Goal: Information Seeking & Learning: Find contact information

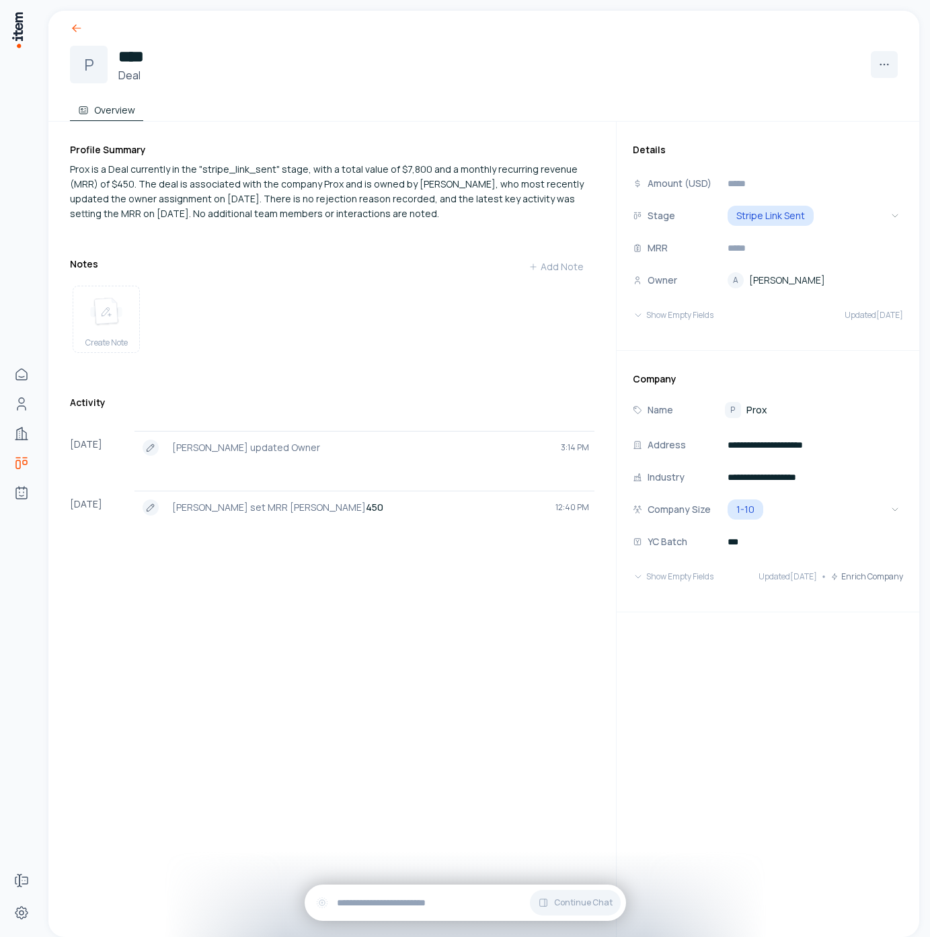
click at [77, 30] on icon at bounding box center [76, 28] width 13 height 13
click at [760, 408] on span "Prox" at bounding box center [756, 409] width 21 height 13
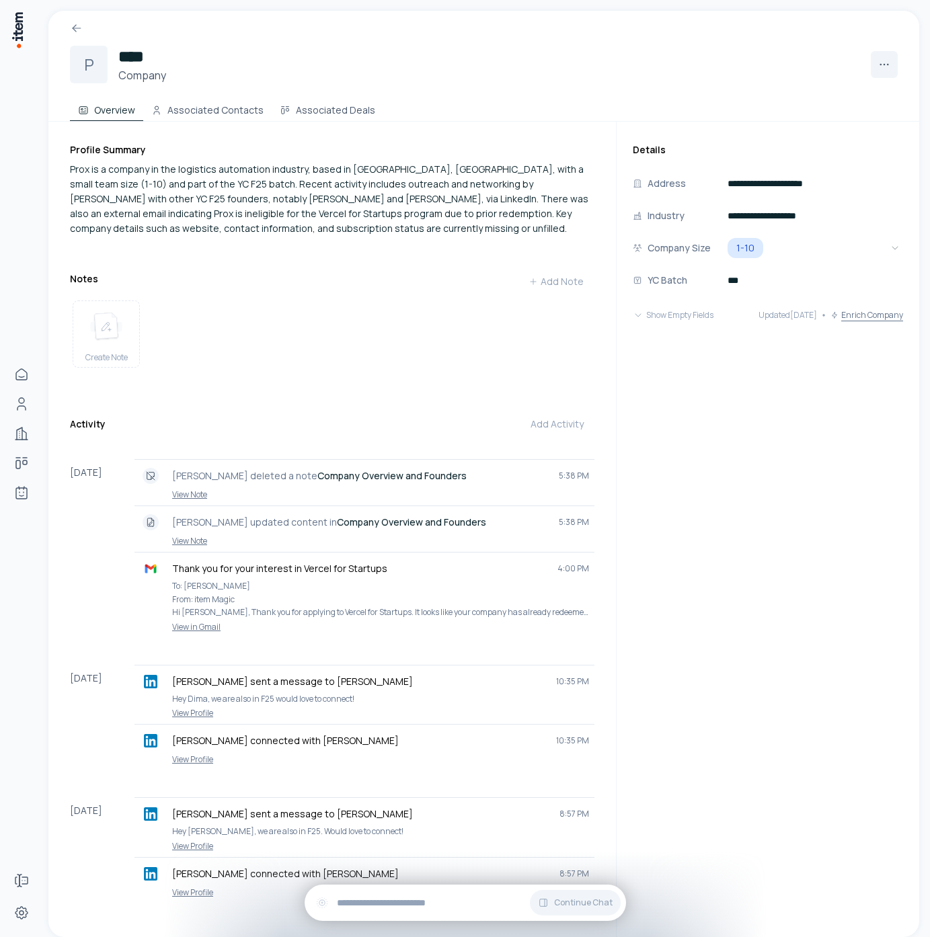
click at [858, 311] on button "Enrich Company" at bounding box center [866, 315] width 73 height 27
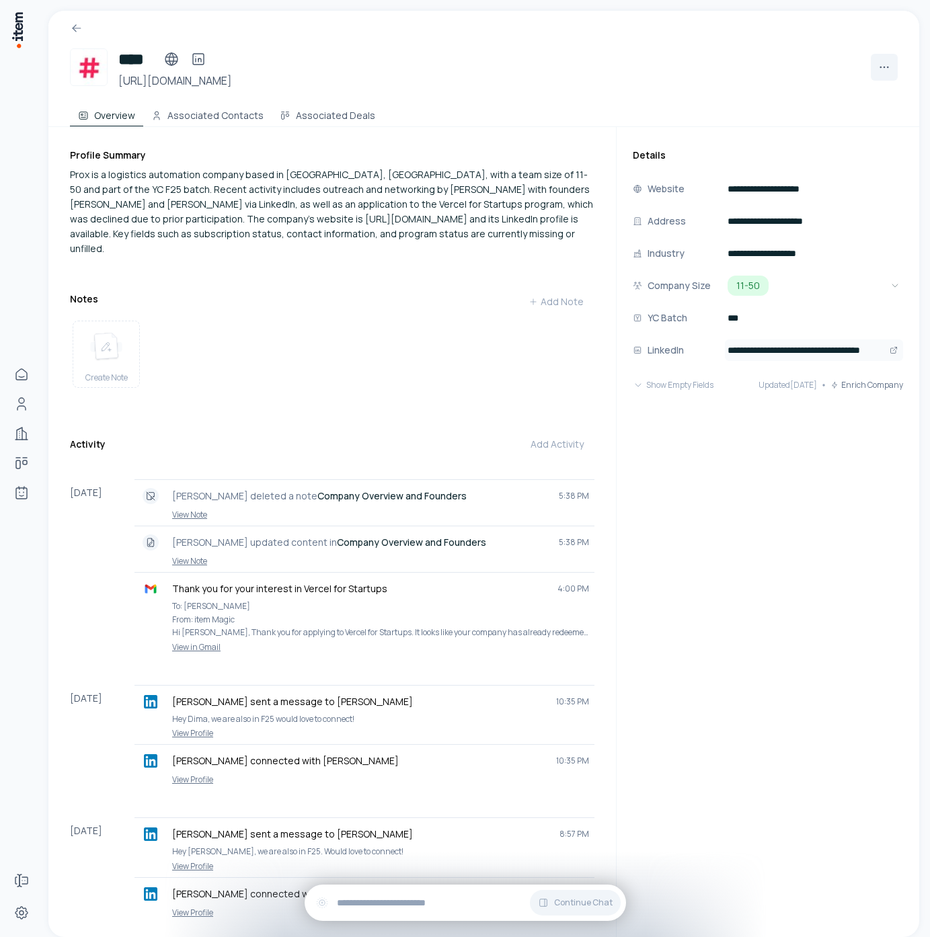
click at [830, 352] on input "**********" at bounding box center [814, 351] width 178 height 22
click at [797, 192] on input "**********" at bounding box center [814, 189] width 178 height 22
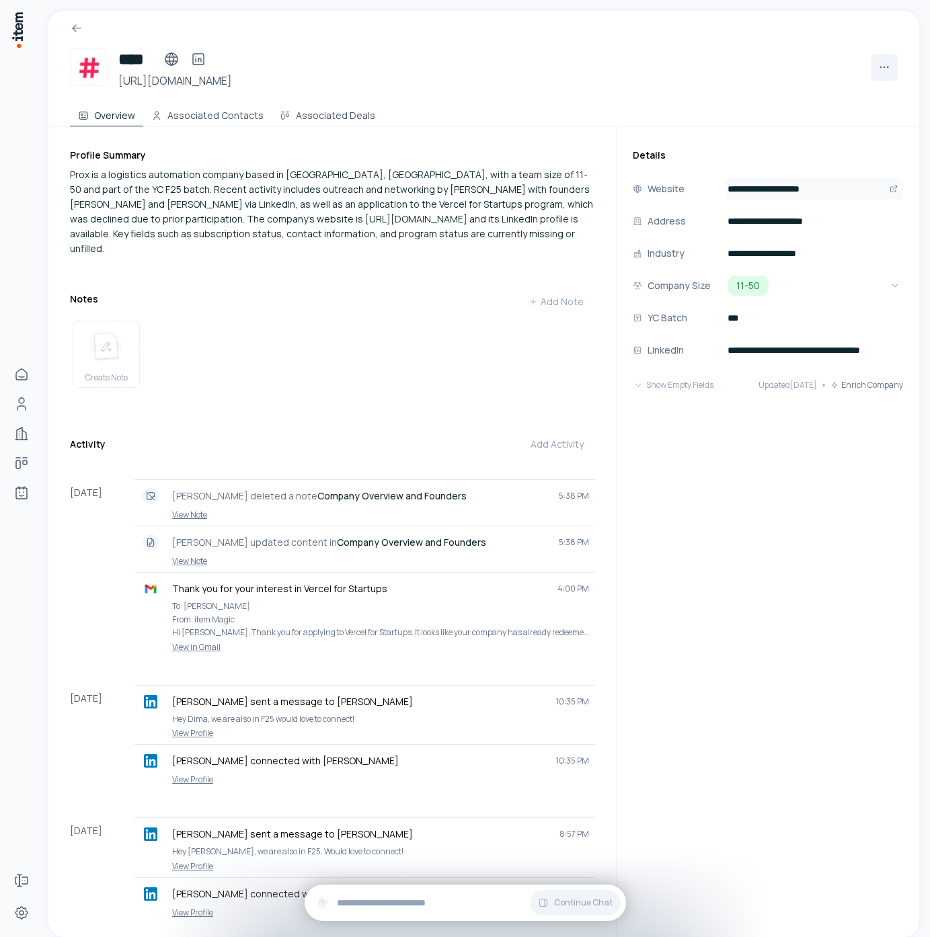
click at [797, 192] on input "**********" at bounding box center [814, 189] width 178 height 22
click at [234, 115] on button "Associated Contacts" at bounding box center [207, 113] width 128 height 27
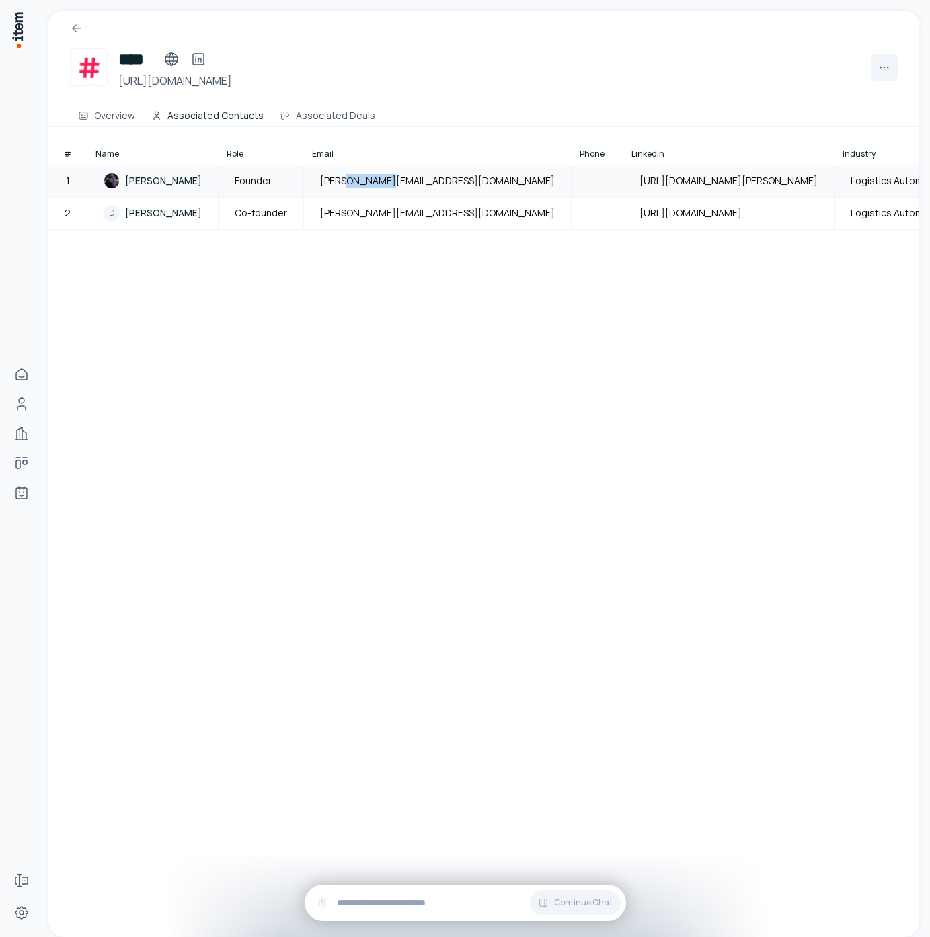
drag, startPoint x: 356, startPoint y: 183, endPoint x: 405, endPoint y: 183, distance: 49.8
click at [405, 183] on td "greg@prox.inc" at bounding box center [438, 181] width 268 height 32
copy span "prox.inc"
drag, startPoint x: 360, startPoint y: 212, endPoint x: 419, endPoint y: 217, distance: 58.7
click at [420, 217] on td "dima@pulley.com" at bounding box center [438, 213] width 268 height 32
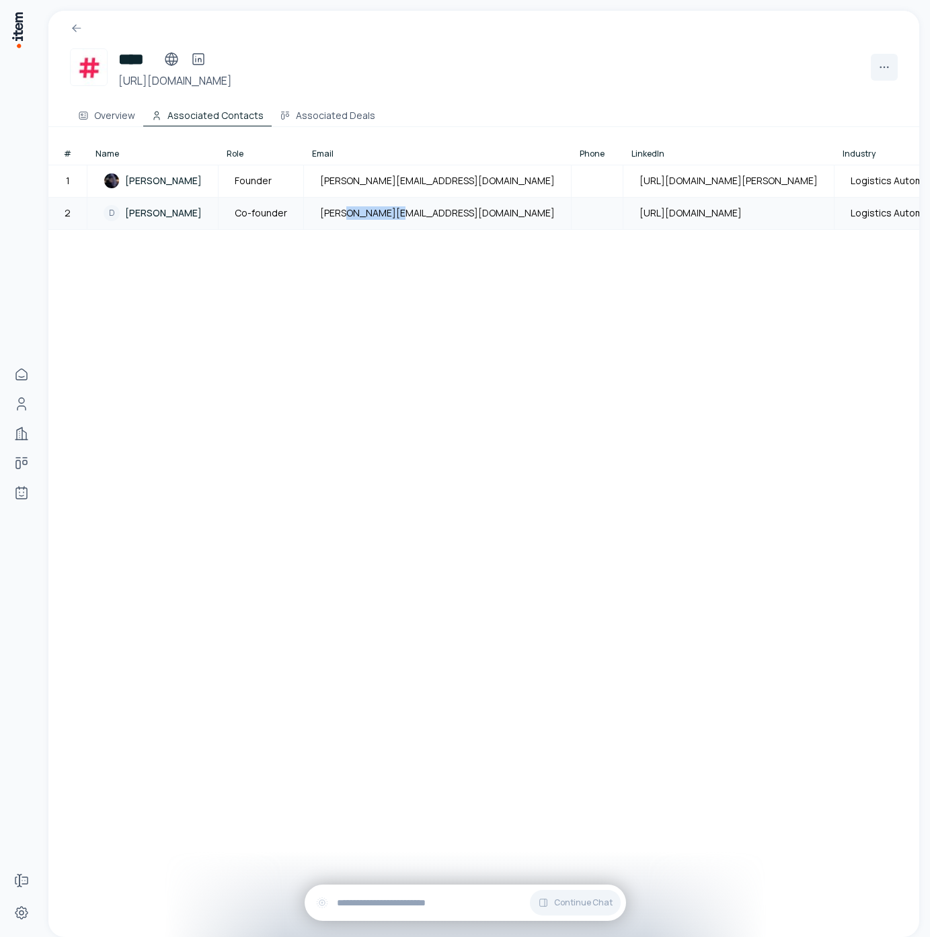
click at [413, 215] on td "dima@pulley.com" at bounding box center [438, 213] width 268 height 32
click at [391, 214] on span "dima@pulley.com" at bounding box center [437, 212] width 235 height 13
click at [335, 219] on span "dima@pulley.com" at bounding box center [437, 212] width 235 height 13
click at [182, 219] on span "Dima Yanovsky" at bounding box center [163, 212] width 77 height 13
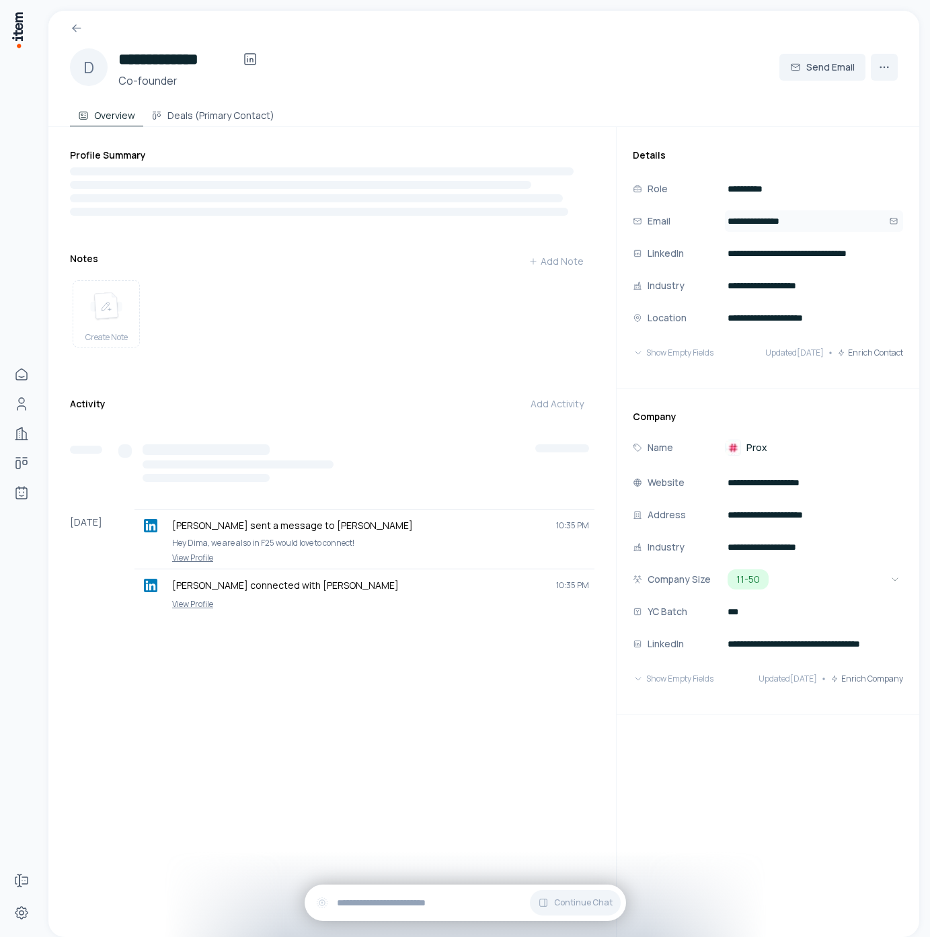
drag, startPoint x: 758, startPoint y: 219, endPoint x: 799, endPoint y: 223, distance: 41.8
click at [799, 223] on input "**********" at bounding box center [814, 221] width 178 height 22
paste input "email"
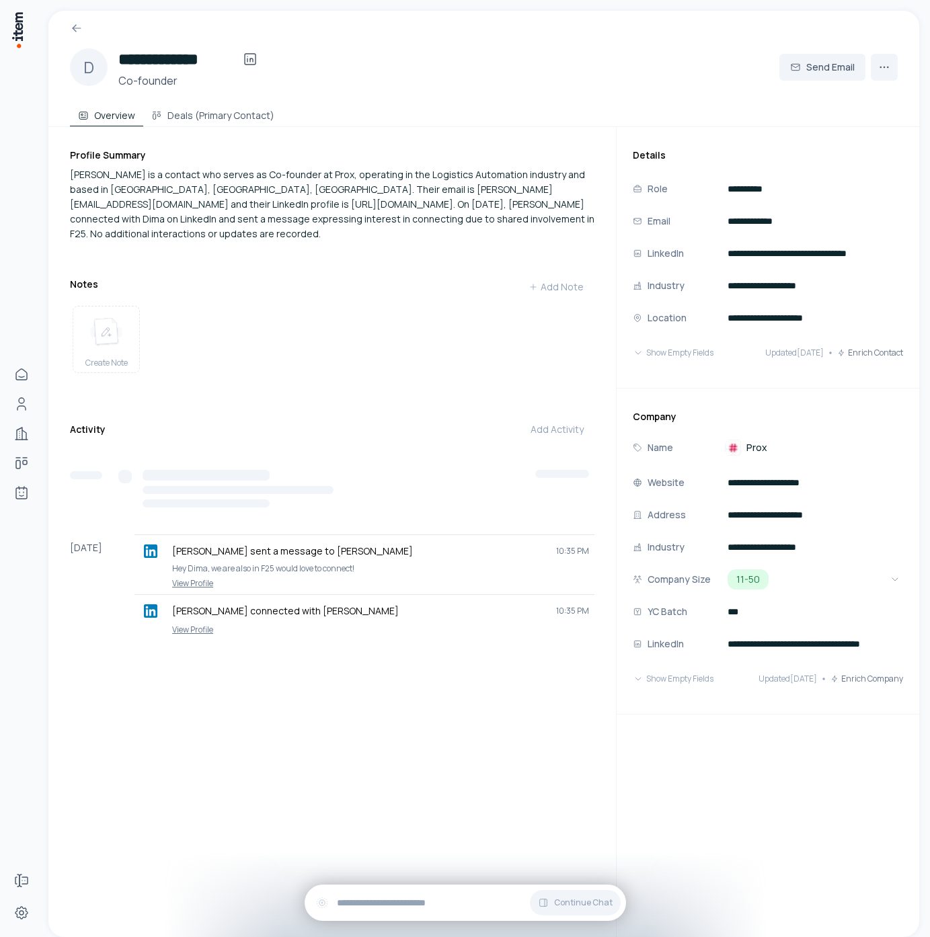
type input "**********"
click at [713, 159] on h3 "Details" at bounding box center [768, 155] width 270 height 13
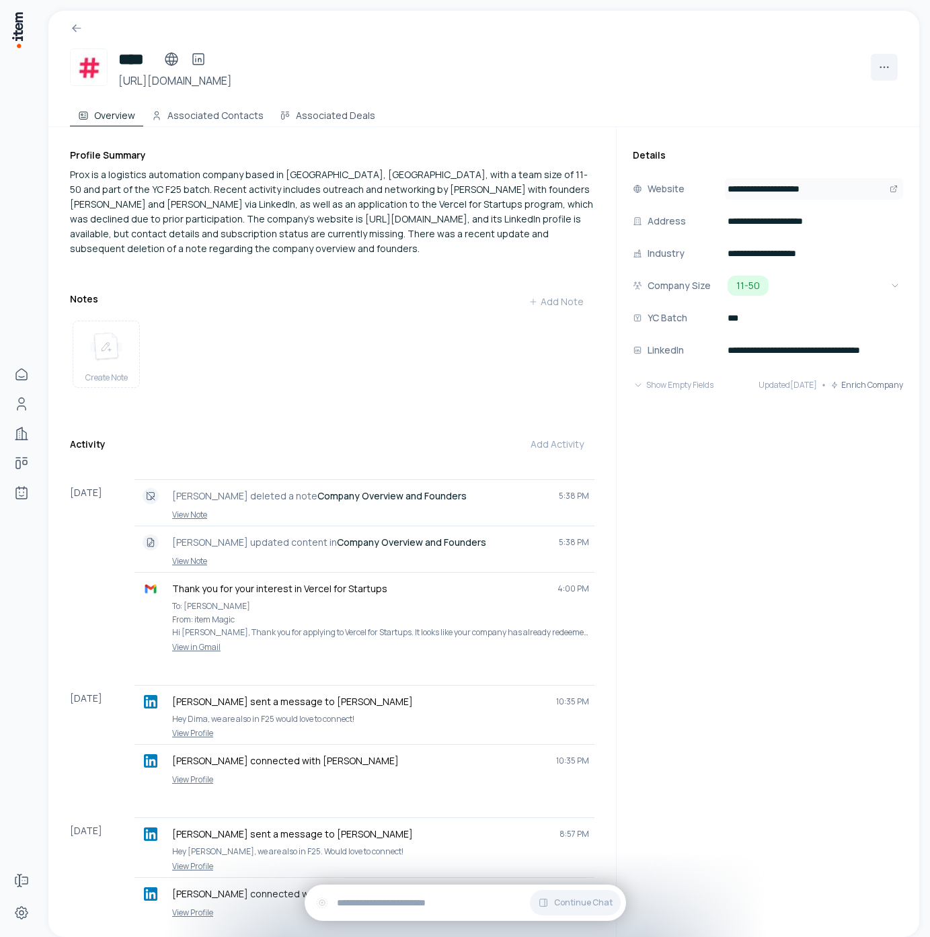
click at [802, 188] on input "**********" at bounding box center [814, 189] width 178 height 22
paste input "url"
type input "**********"
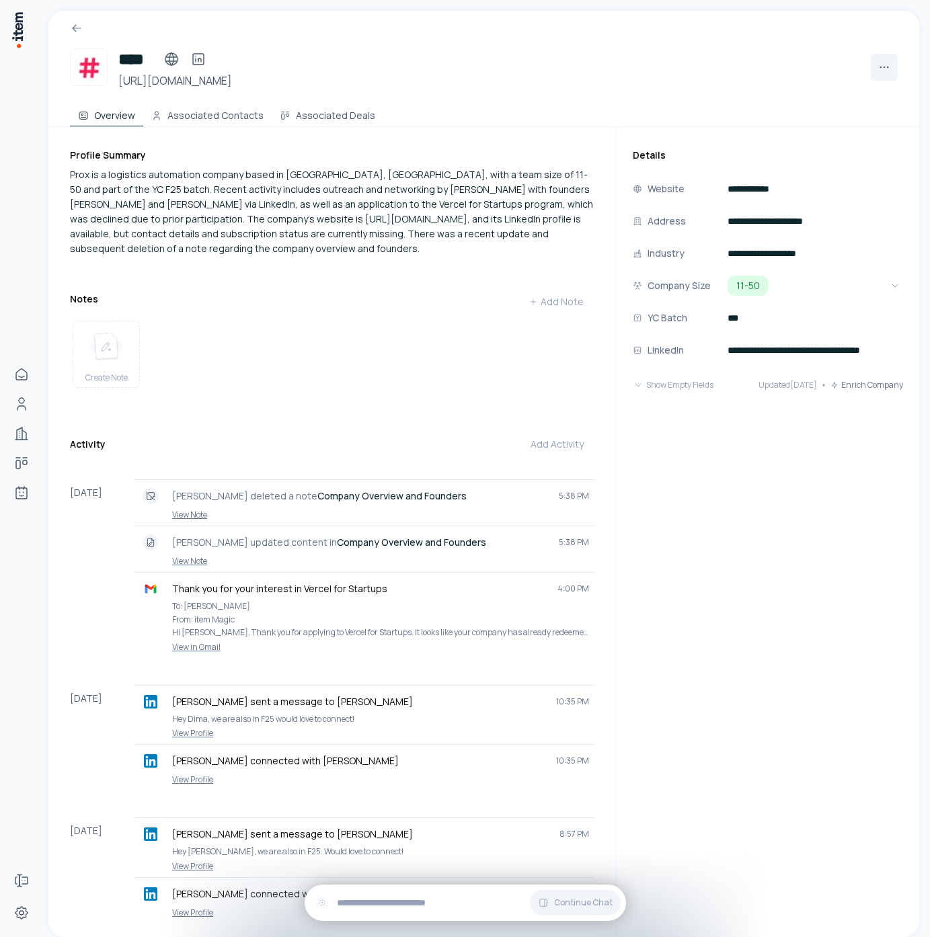
click at [818, 120] on div "Overview Associated Contacts Associated Deals" at bounding box center [484, 113] width 828 height 27
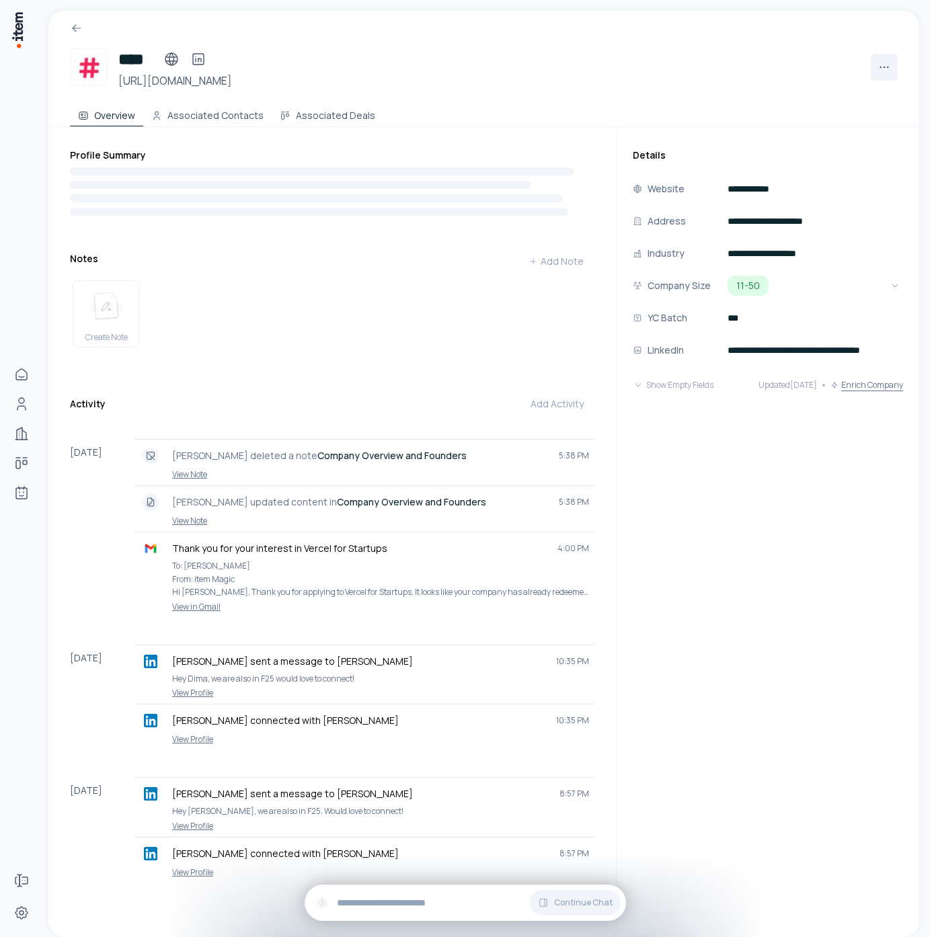
click at [861, 378] on button "Enrich Company" at bounding box center [866, 385] width 73 height 27
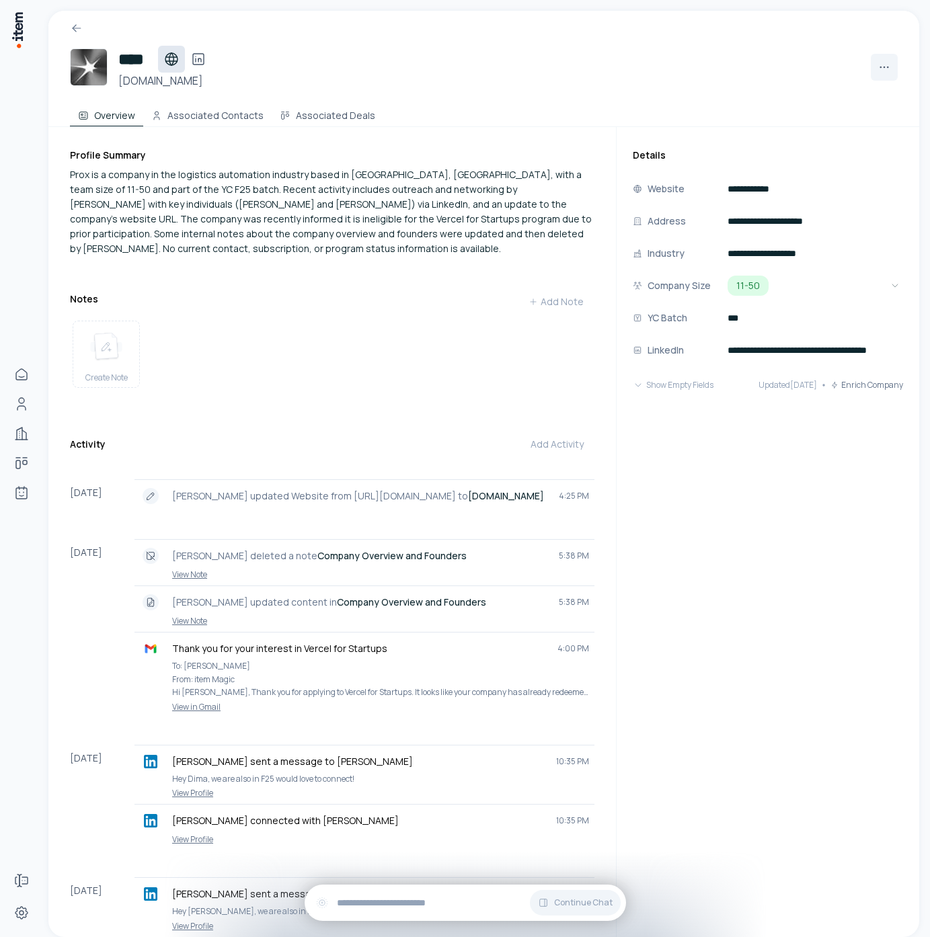
click at [167, 55] on icon at bounding box center [171, 59] width 16 height 16
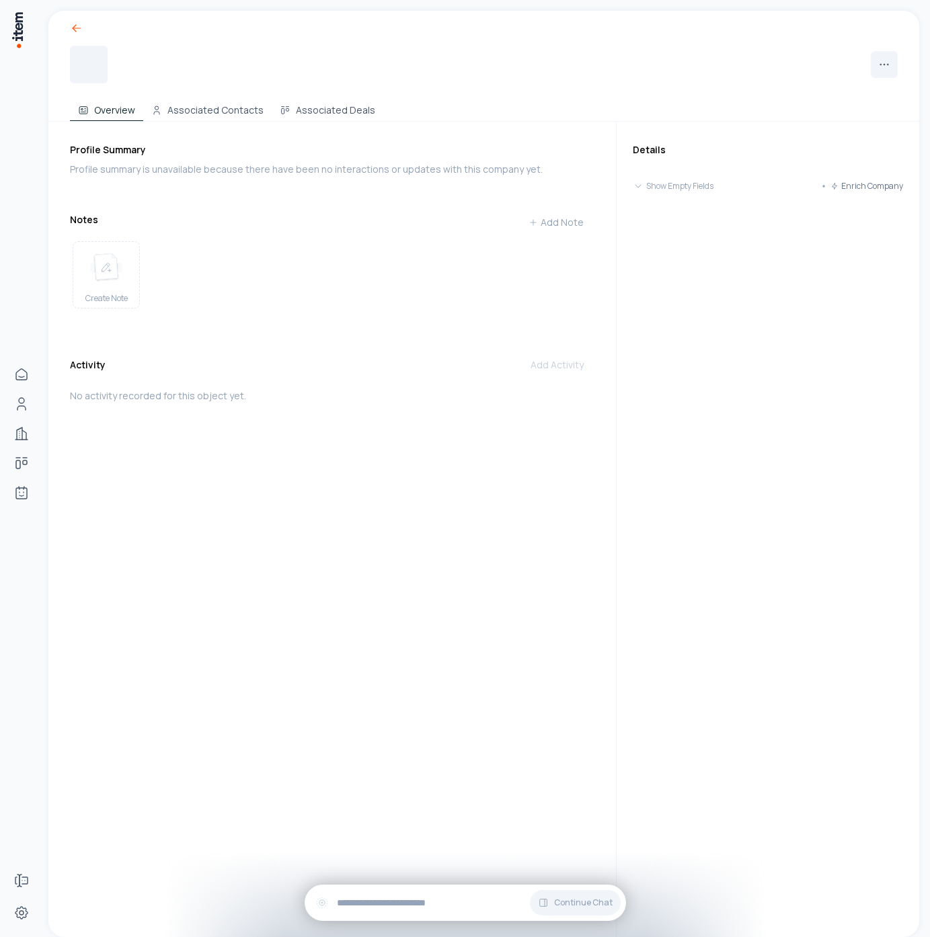
click at [81, 31] on icon at bounding box center [76, 28] width 13 height 13
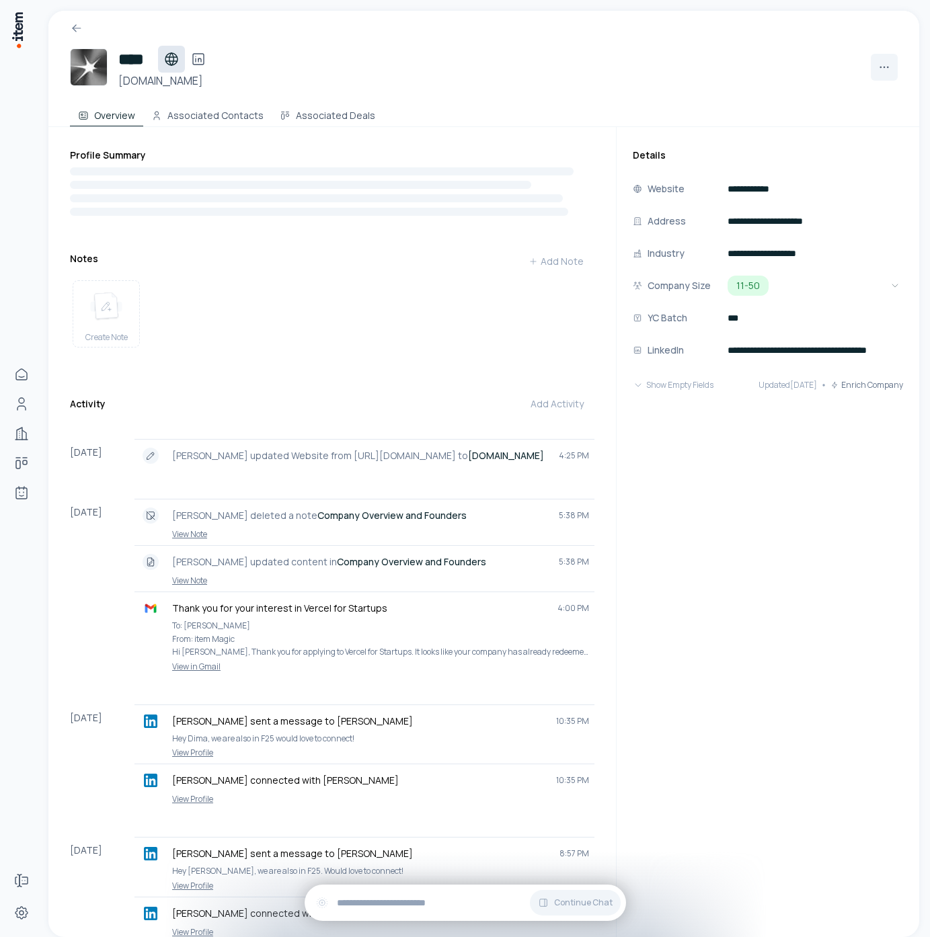
click at [171, 54] on icon at bounding box center [171, 59] width 16 height 16
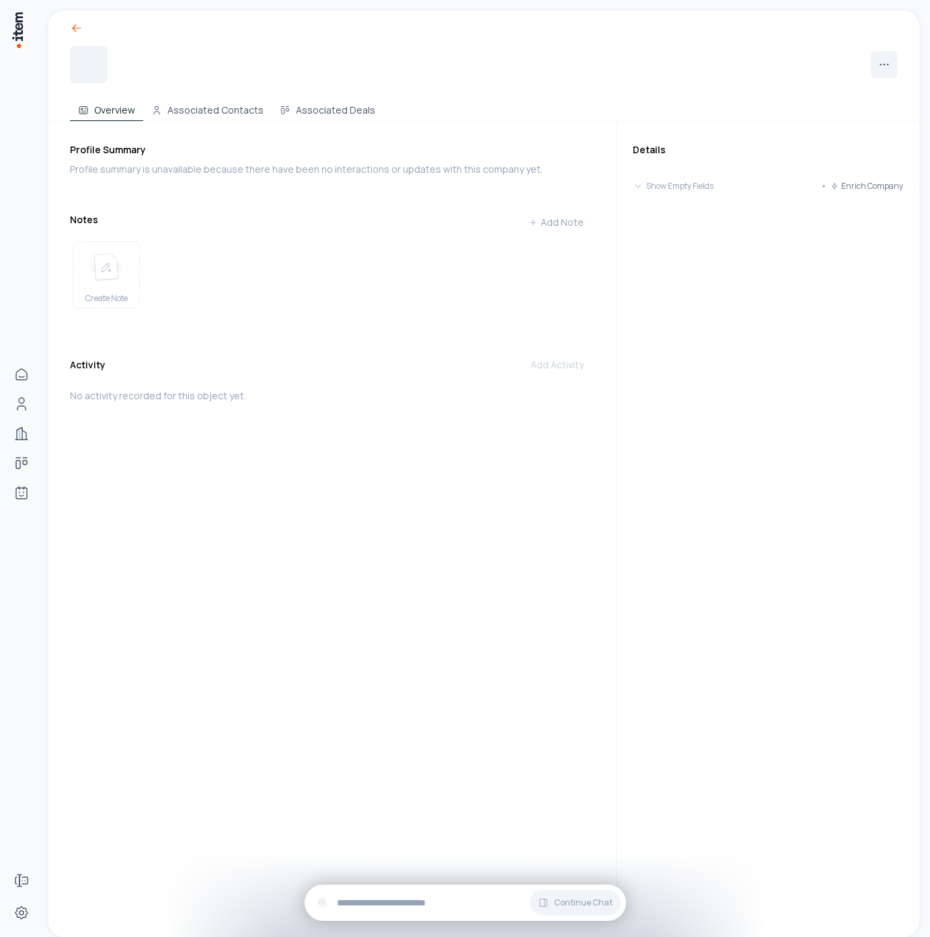
click at [78, 30] on icon at bounding box center [76, 28] width 13 height 13
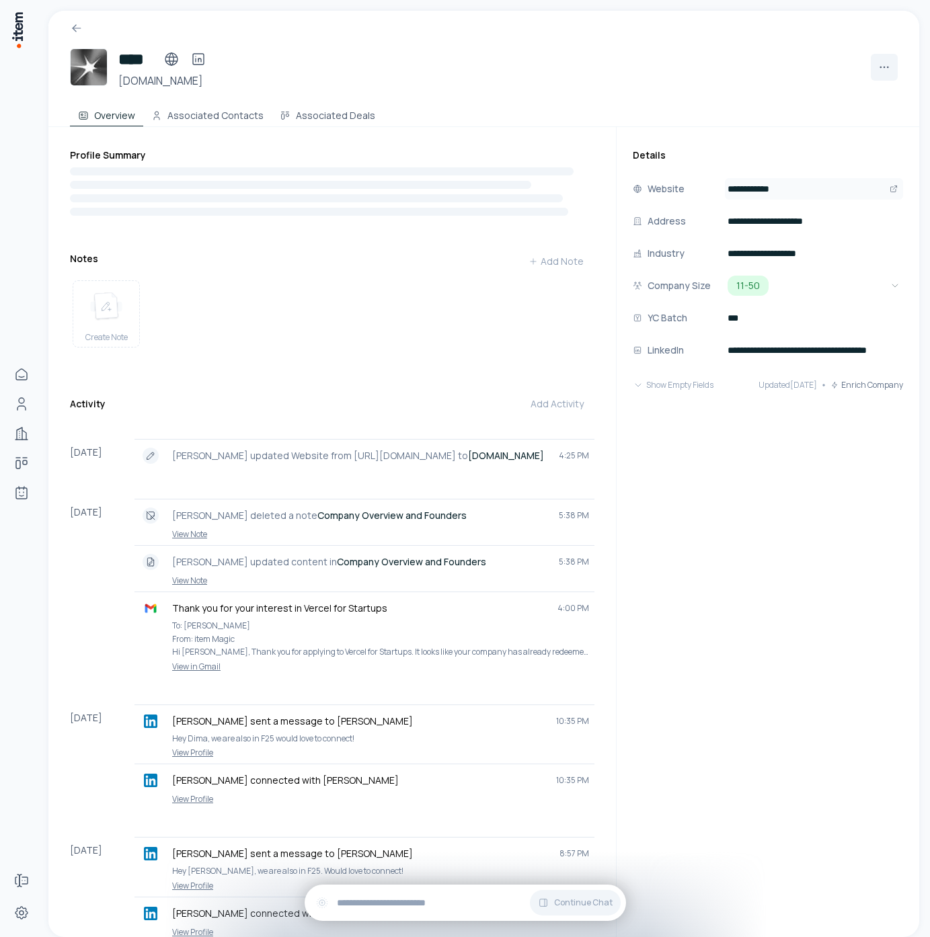
click at [803, 198] on input "**********" at bounding box center [814, 189] width 178 height 22
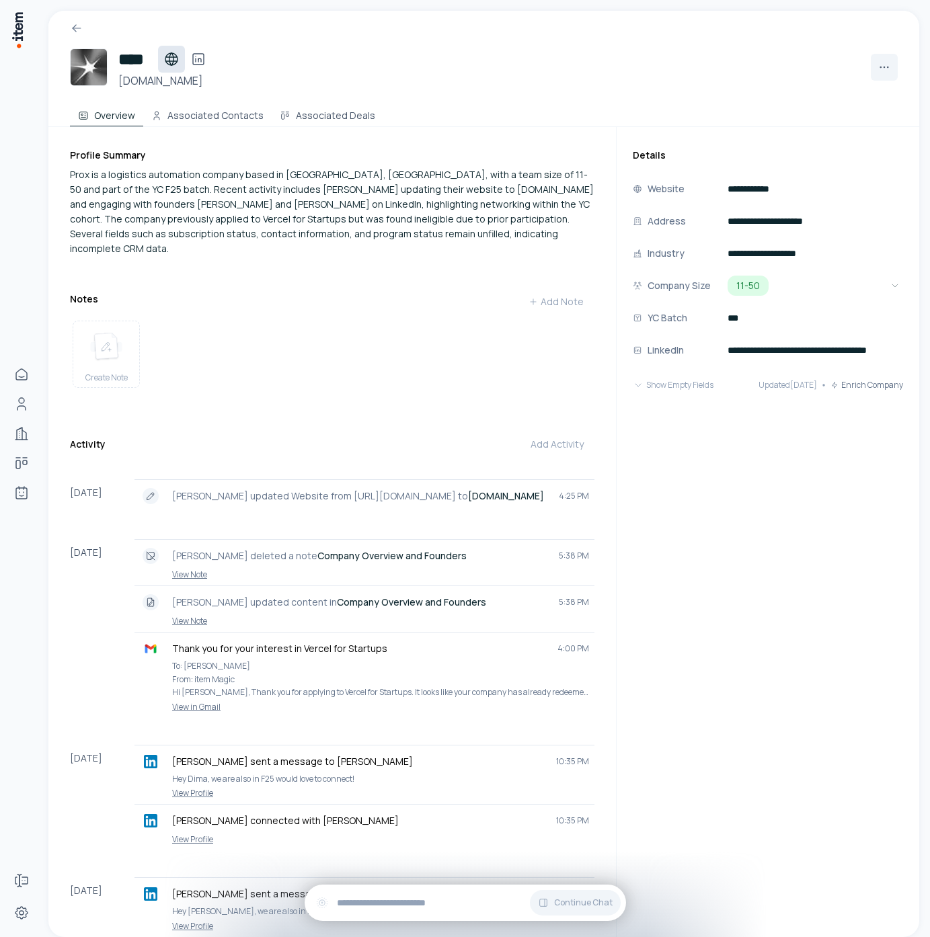
click at [175, 62] on icon at bounding box center [171, 59] width 16 height 16
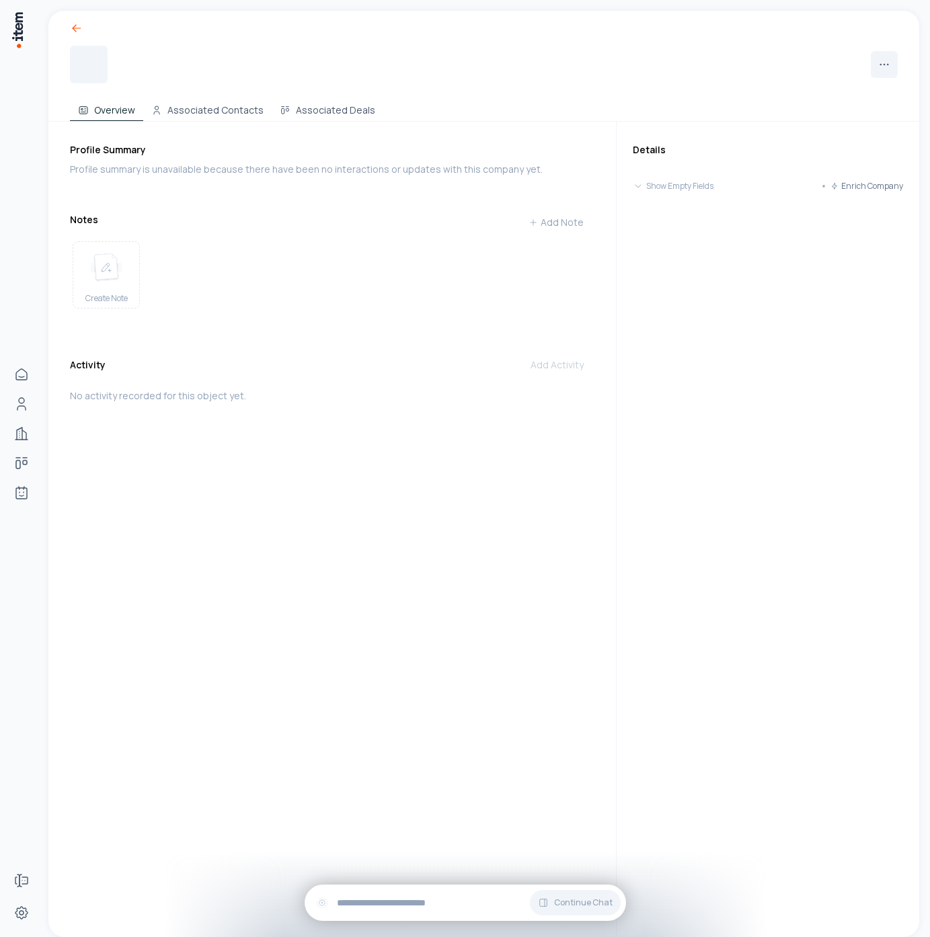
click at [77, 28] on icon at bounding box center [77, 28] width 8 height 0
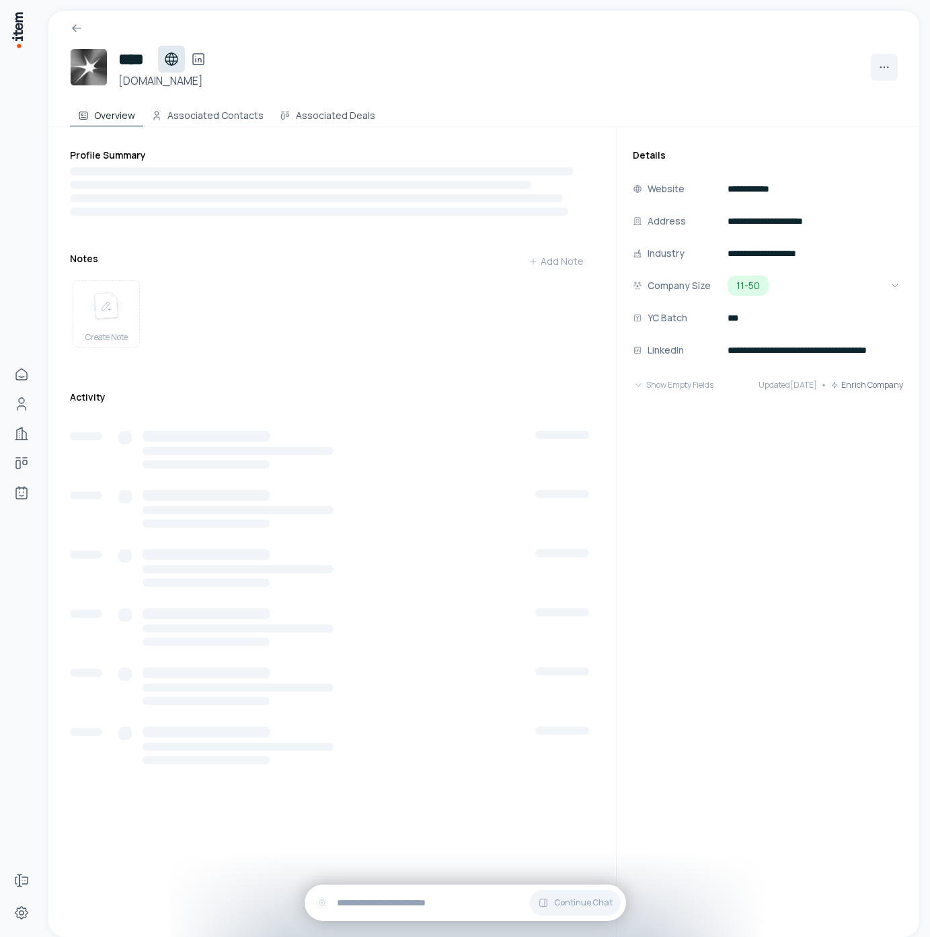
click at [176, 60] on icon at bounding box center [171, 59] width 16 height 16
click at [178, 51] on icon at bounding box center [171, 59] width 16 height 16
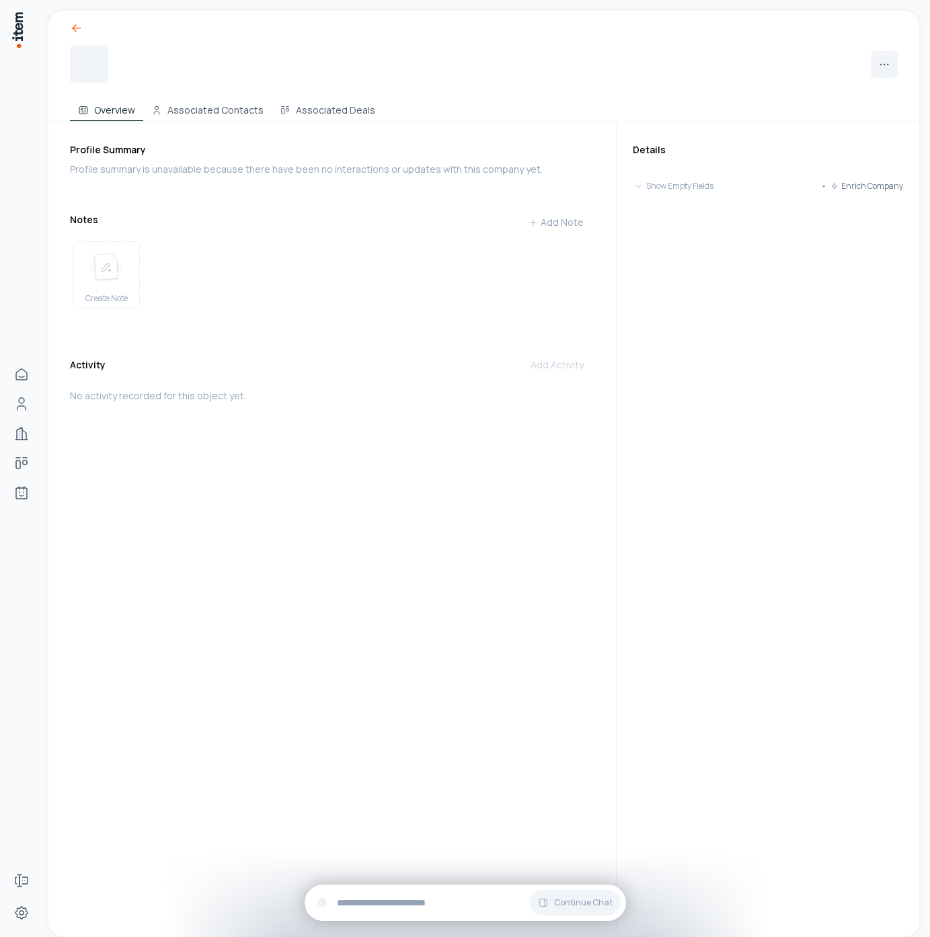
click at [81, 28] on icon at bounding box center [76, 28] width 13 height 13
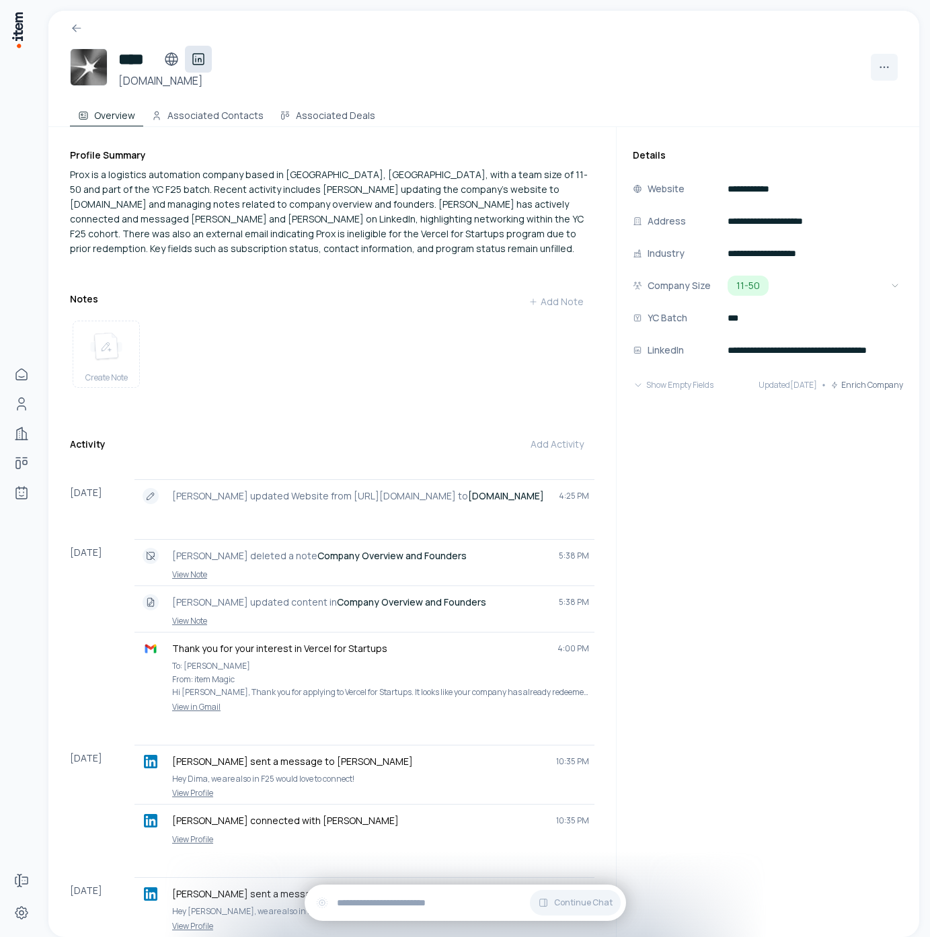
click at [202, 60] on icon at bounding box center [198, 59] width 16 height 16
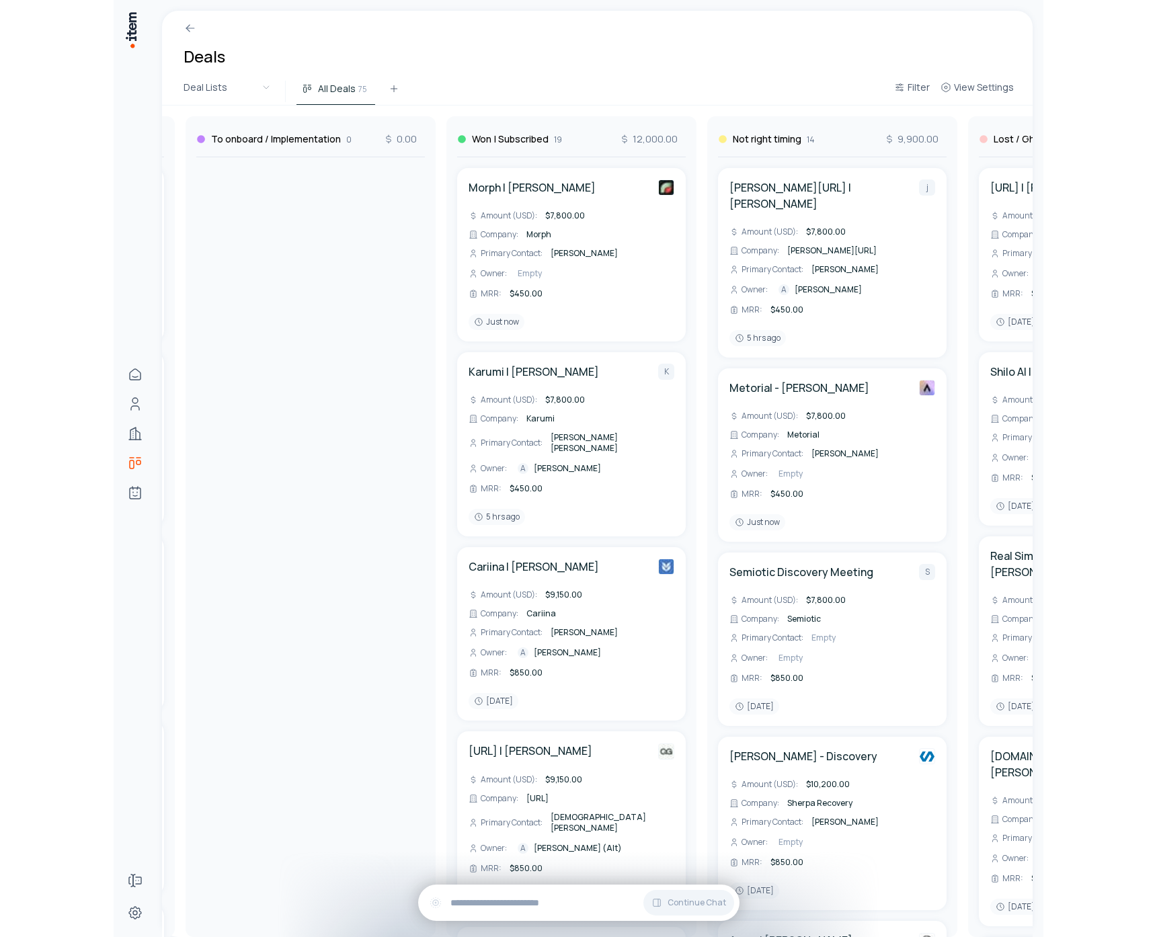
scroll to position [0, 1601]
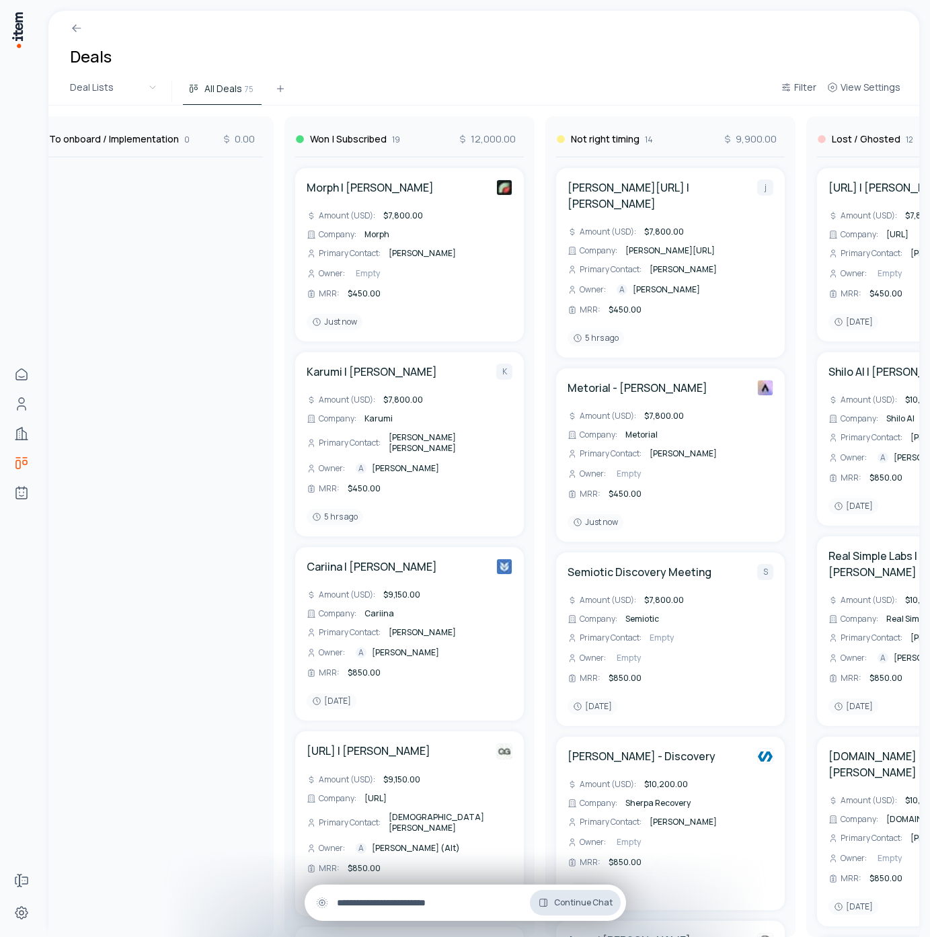
click at [600, 906] on span "Continue Chat" at bounding box center [583, 903] width 58 height 11
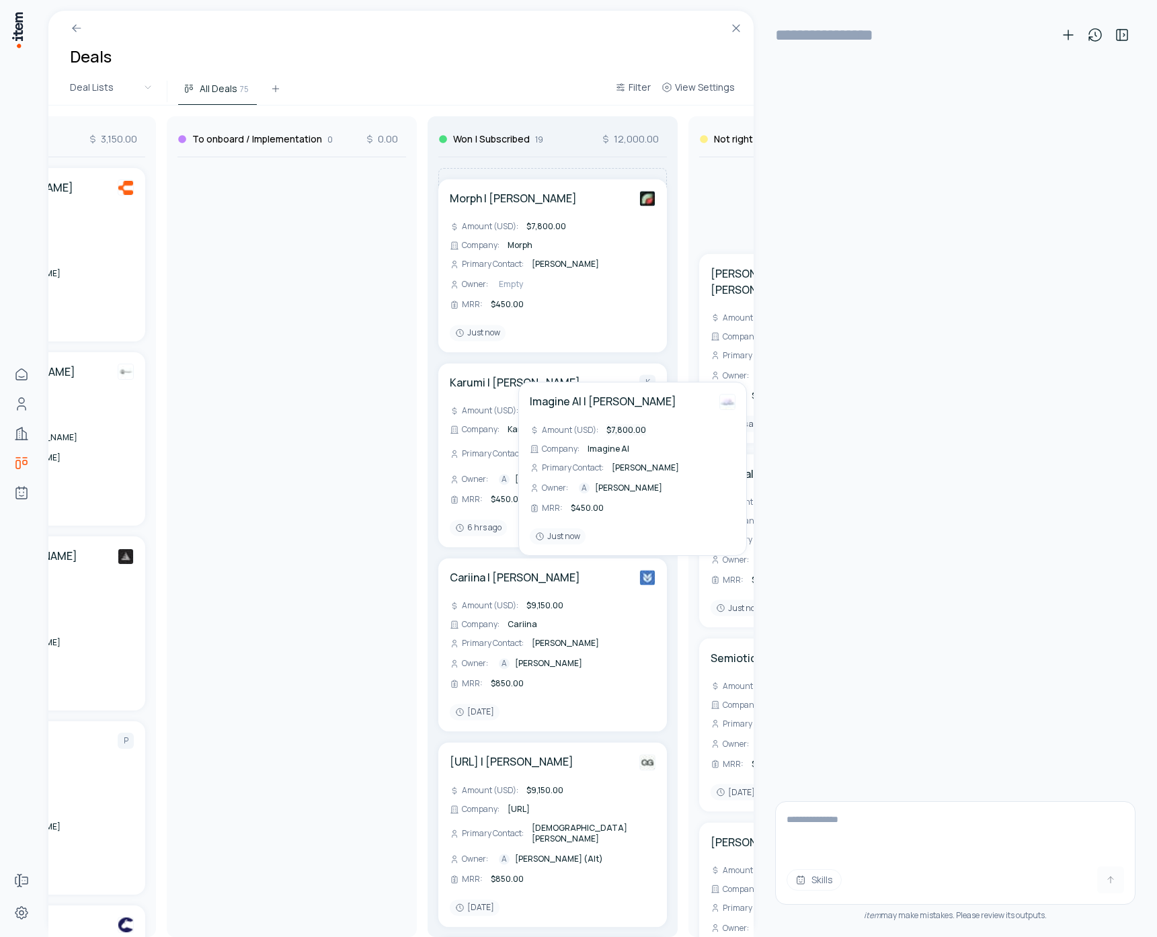
scroll to position [0, 1493]
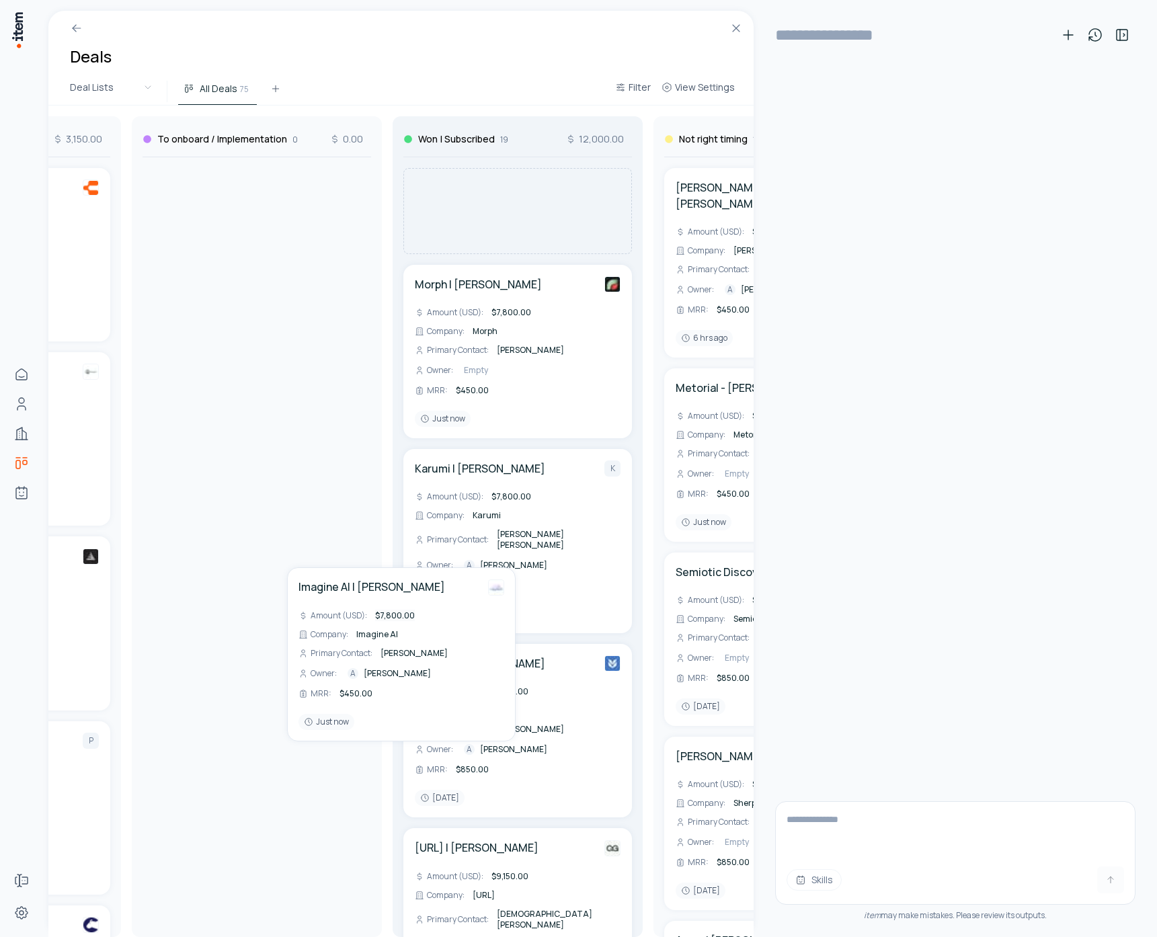
drag, startPoint x: 266, startPoint y: 620, endPoint x: 525, endPoint y: 446, distance: 312.0
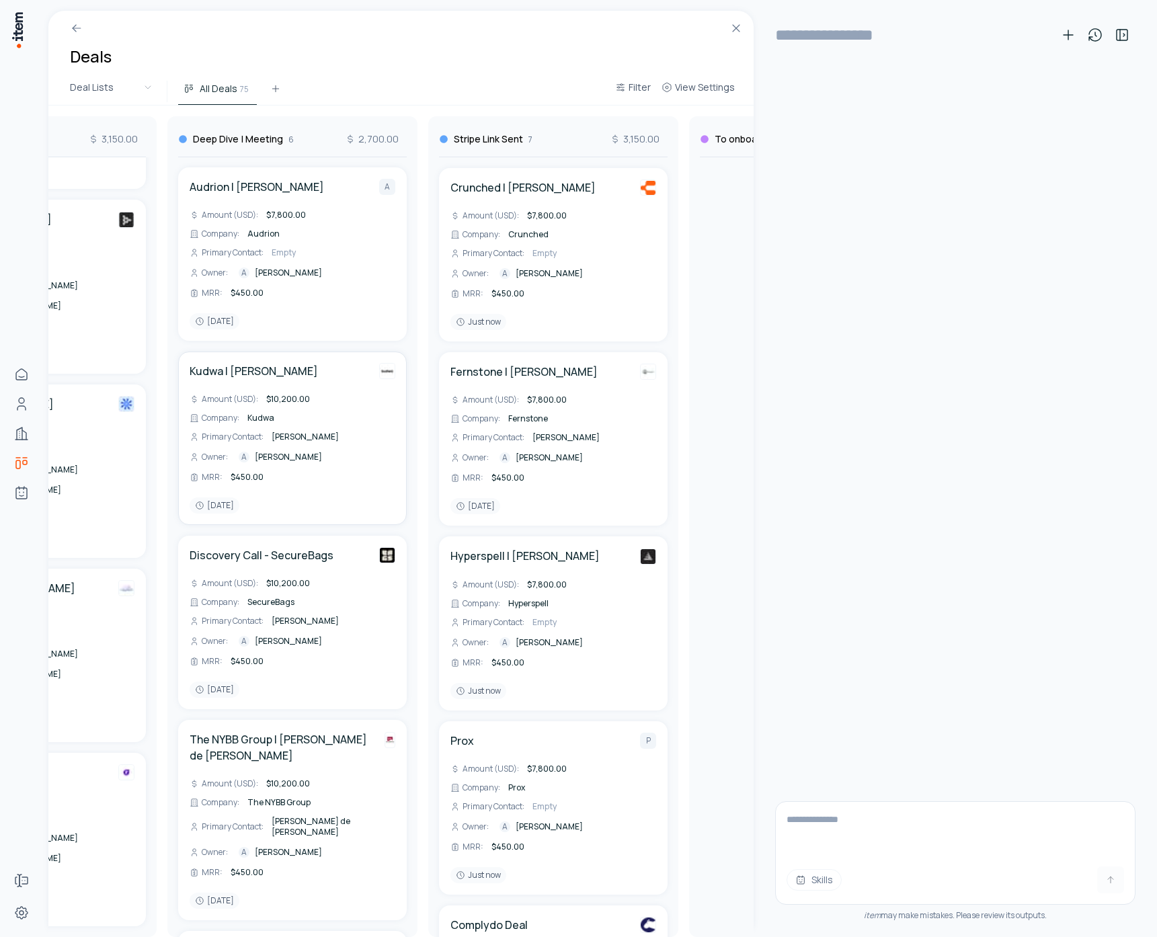
scroll to position [0, 664]
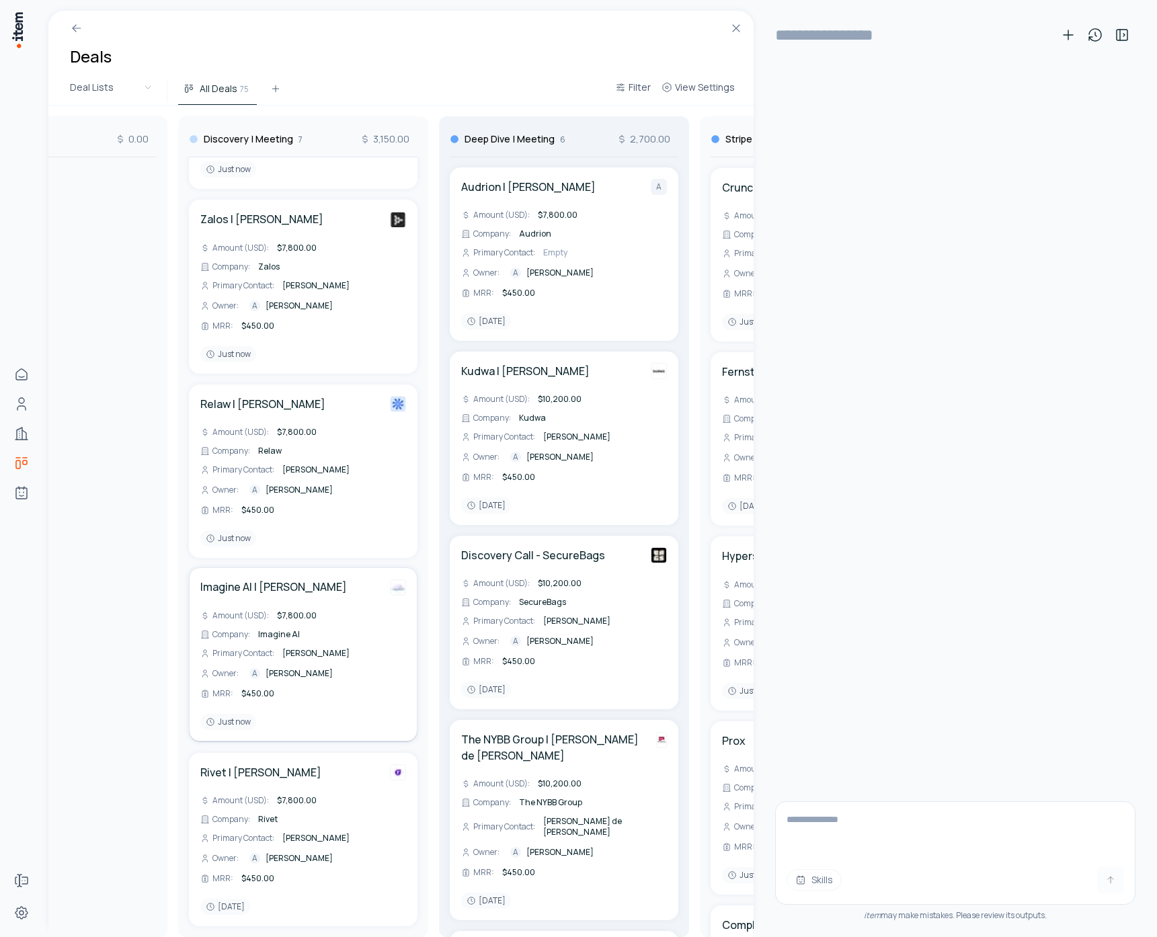
drag, startPoint x: 333, startPoint y: 623, endPoint x: 592, endPoint y: 586, distance: 261.5
click at [592, 586] on div "To Contact 1 450.00 Bravi | [PERSON_NAME] Amount (USD) : $7,800.00 Company : Br…" at bounding box center [825, 522] width 2880 height 832
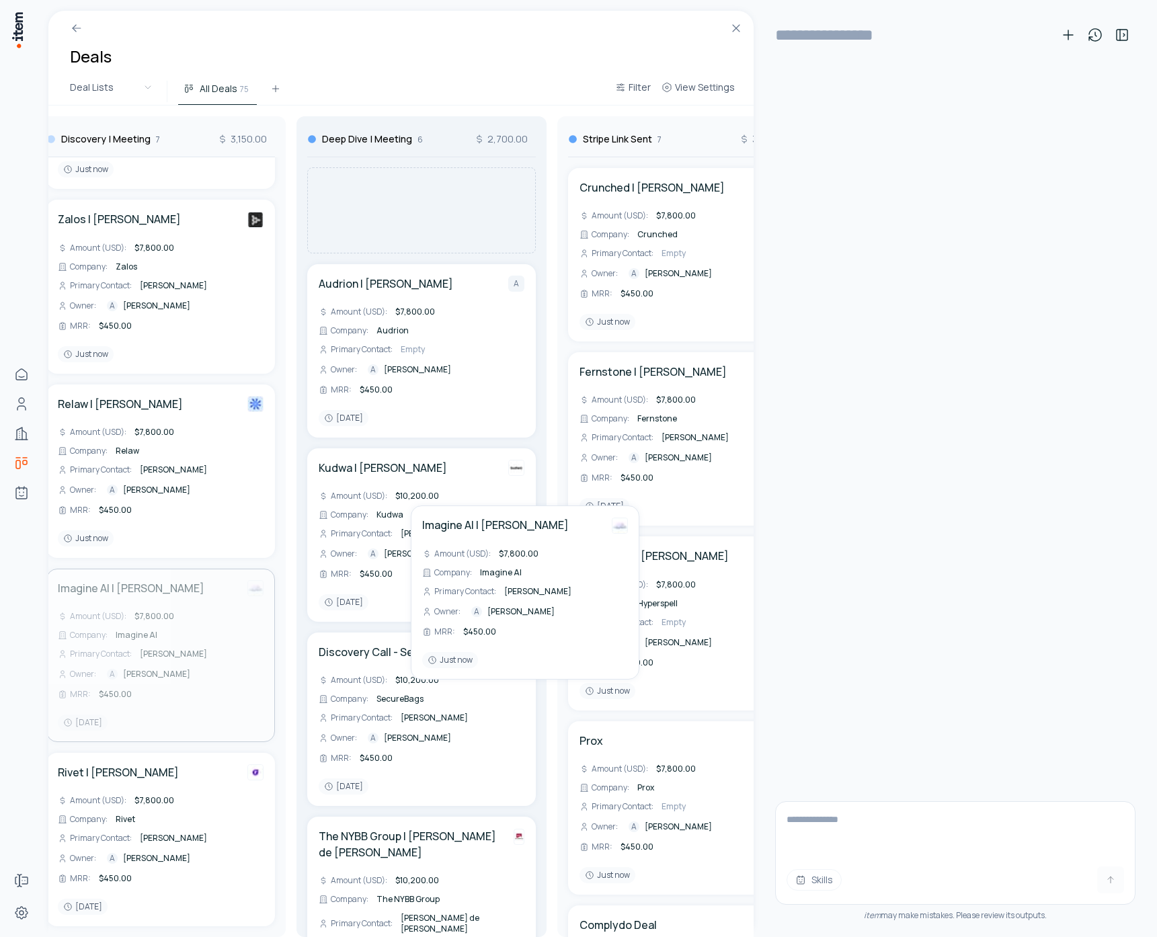
scroll to position [1, 0]
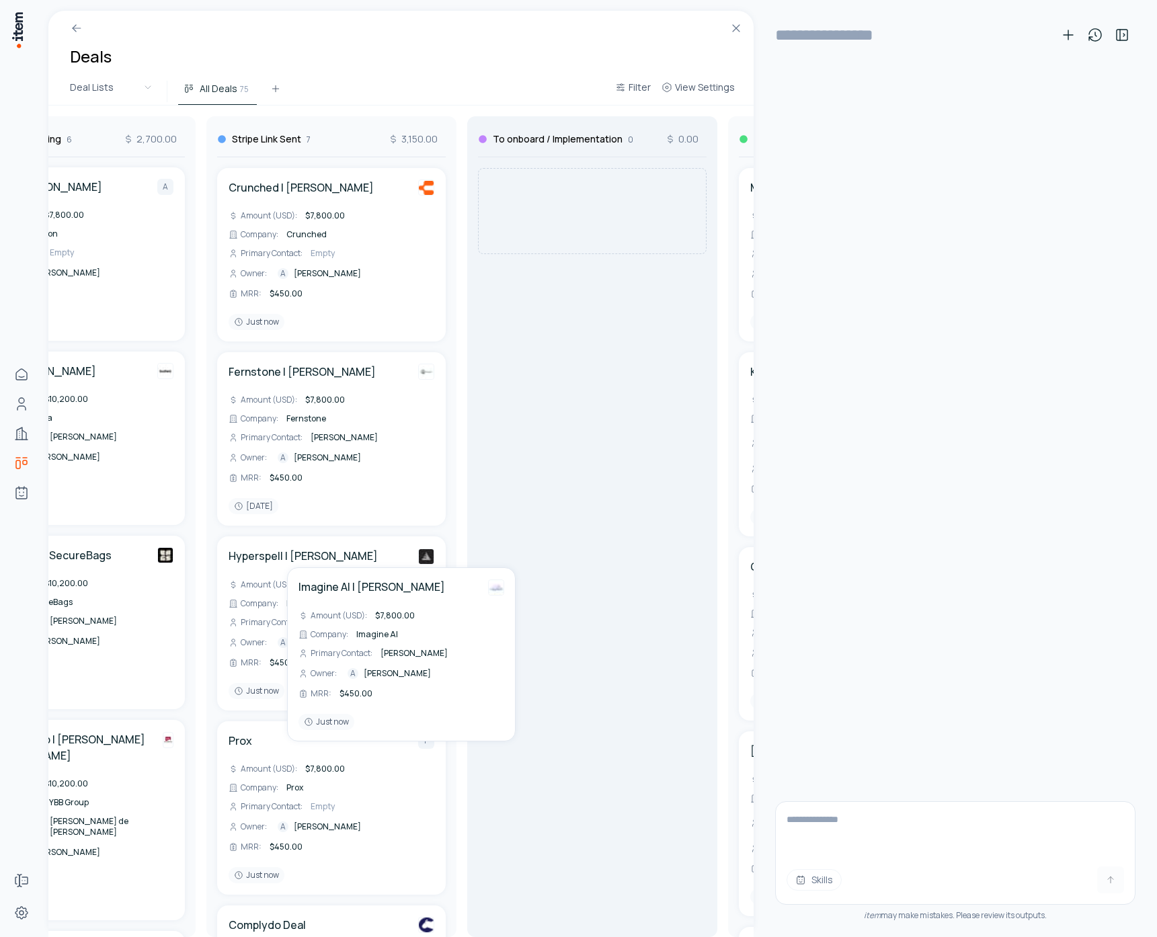
drag, startPoint x: 165, startPoint y: 642, endPoint x: 569, endPoint y: 530, distance: 419.2
click at [569, 530] on div "To Contact 1 450.00 Bravi | [PERSON_NAME] Amount (USD) : $7,800.00 Company : Br…" at bounding box center [331, 522] width 2880 height 832
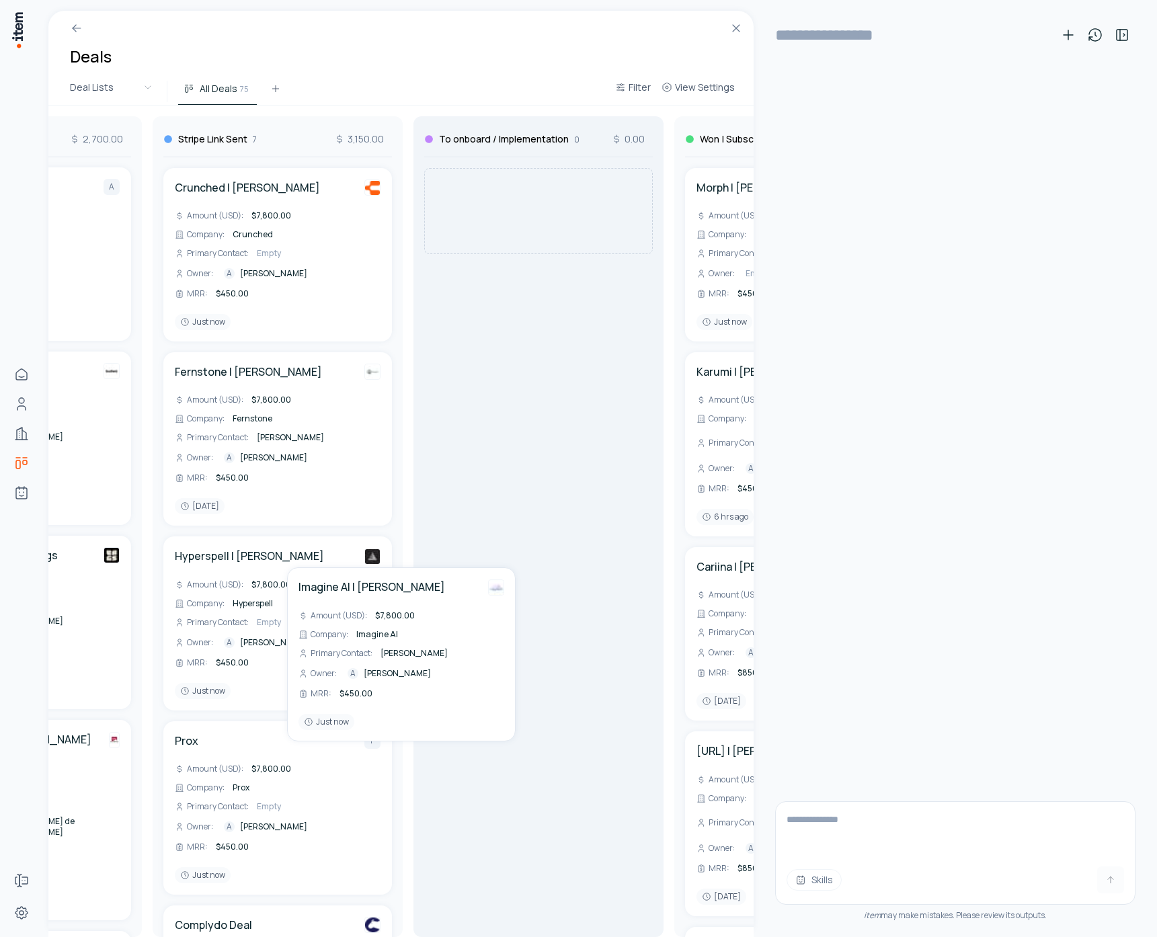
drag, startPoint x: 318, startPoint y: 678, endPoint x: 453, endPoint y: 496, distance: 226.5
click at [453, 496] on div "To Contact 1 450.00 Bravi | [PERSON_NAME] Amount (USD) : $7,800.00 Company : Br…" at bounding box center [277, 522] width 2880 height 832
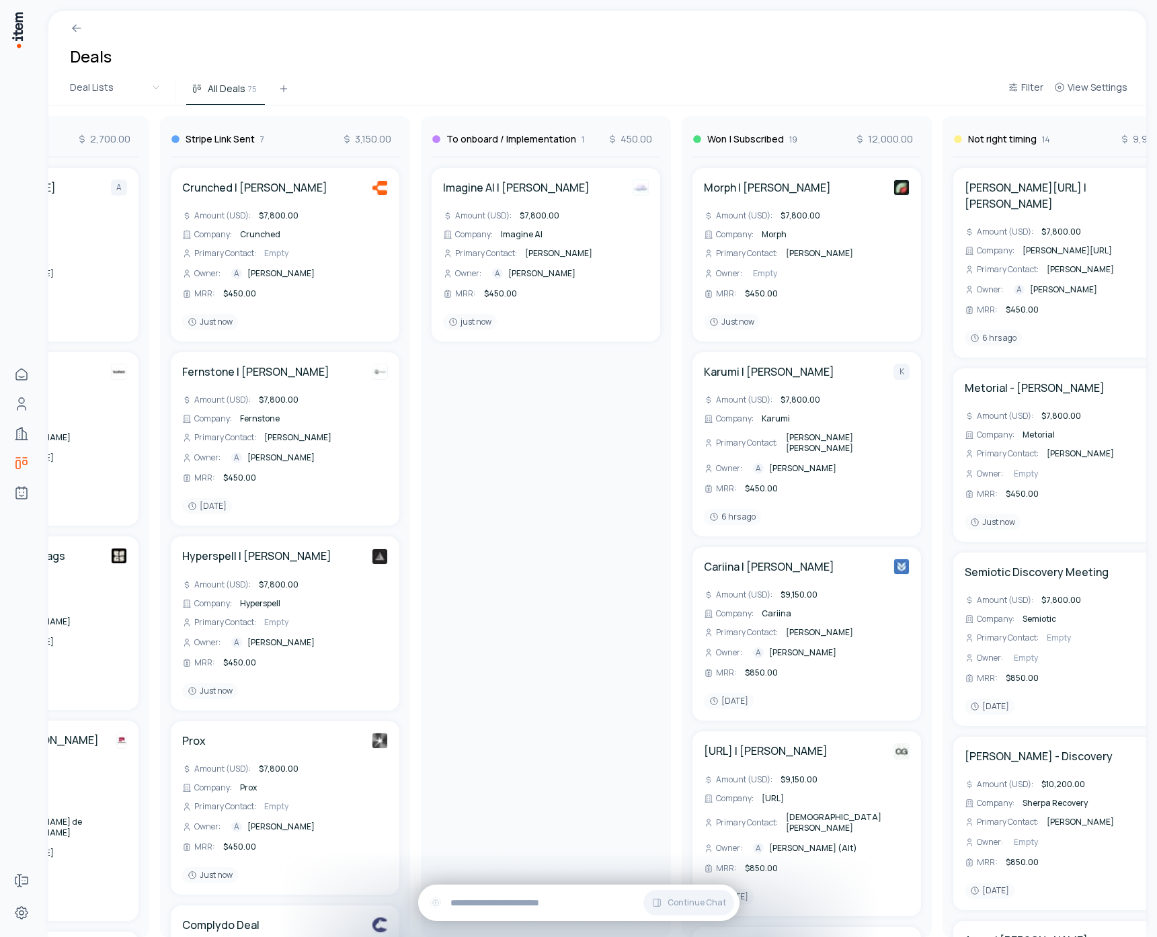
scroll to position [0, 1214]
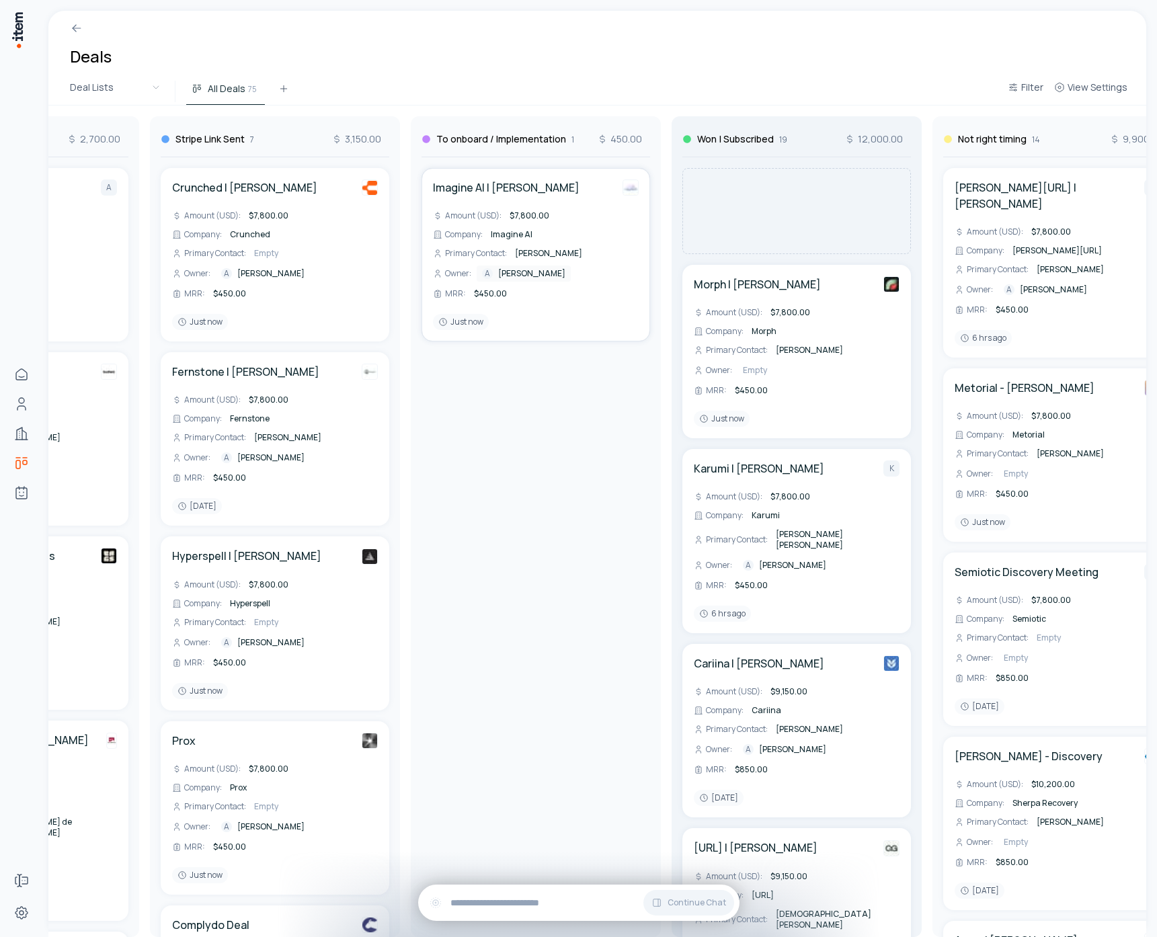
drag, startPoint x: 524, startPoint y: 271, endPoint x: 768, endPoint y: 296, distance: 245.3
click at [768, 296] on div "To Contact 1 450.00 Bravi | [PERSON_NAME] Amount (USD) : $7,800.00 Company : Br…" at bounding box center [275, 522] width 2880 height 832
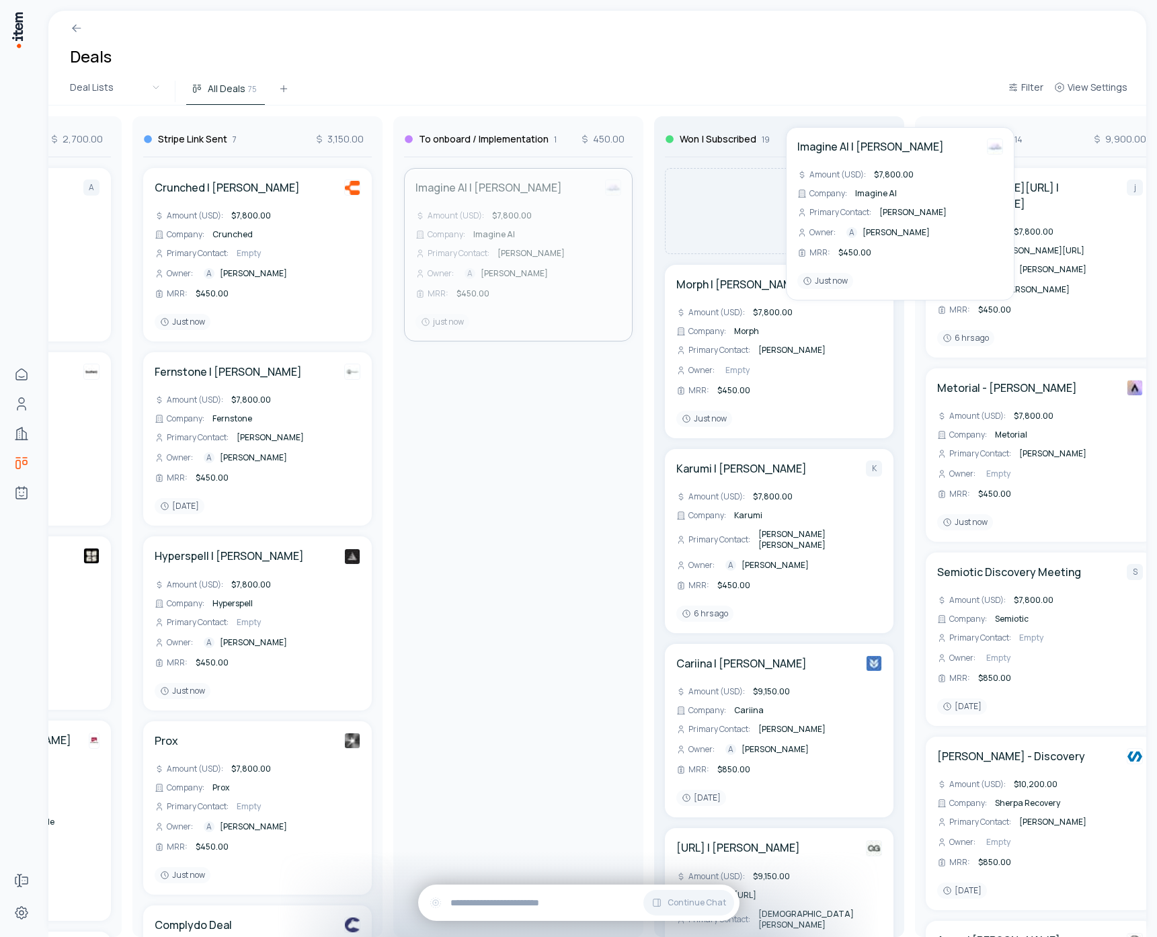
scroll to position [0, 1241]
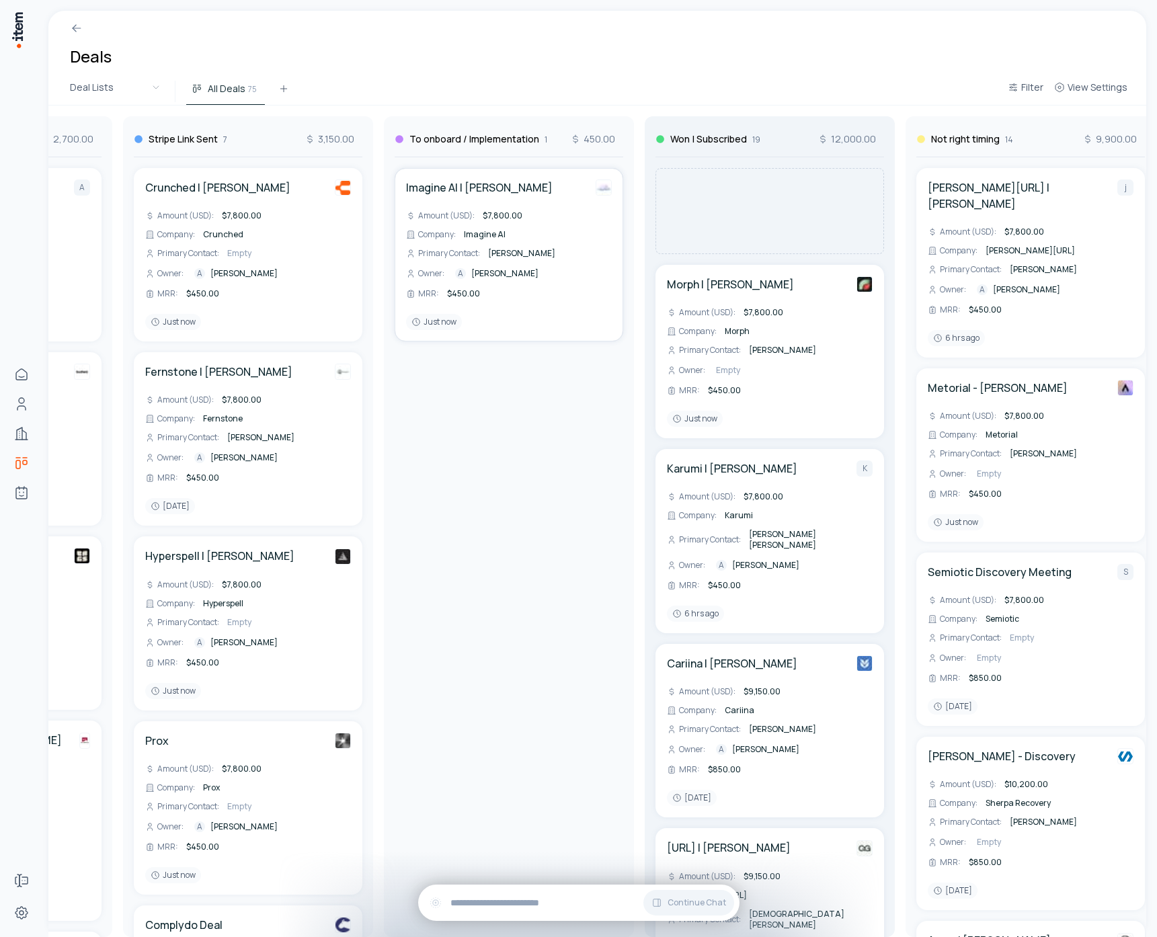
drag, startPoint x: 584, startPoint y: 252, endPoint x: 794, endPoint y: 206, distance: 214.7
click at [794, 206] on div "To Contact 1 450.00 Bravi | [PERSON_NAME] Amount (USD) : $7,800.00 Company : Br…" at bounding box center [248, 522] width 2880 height 832
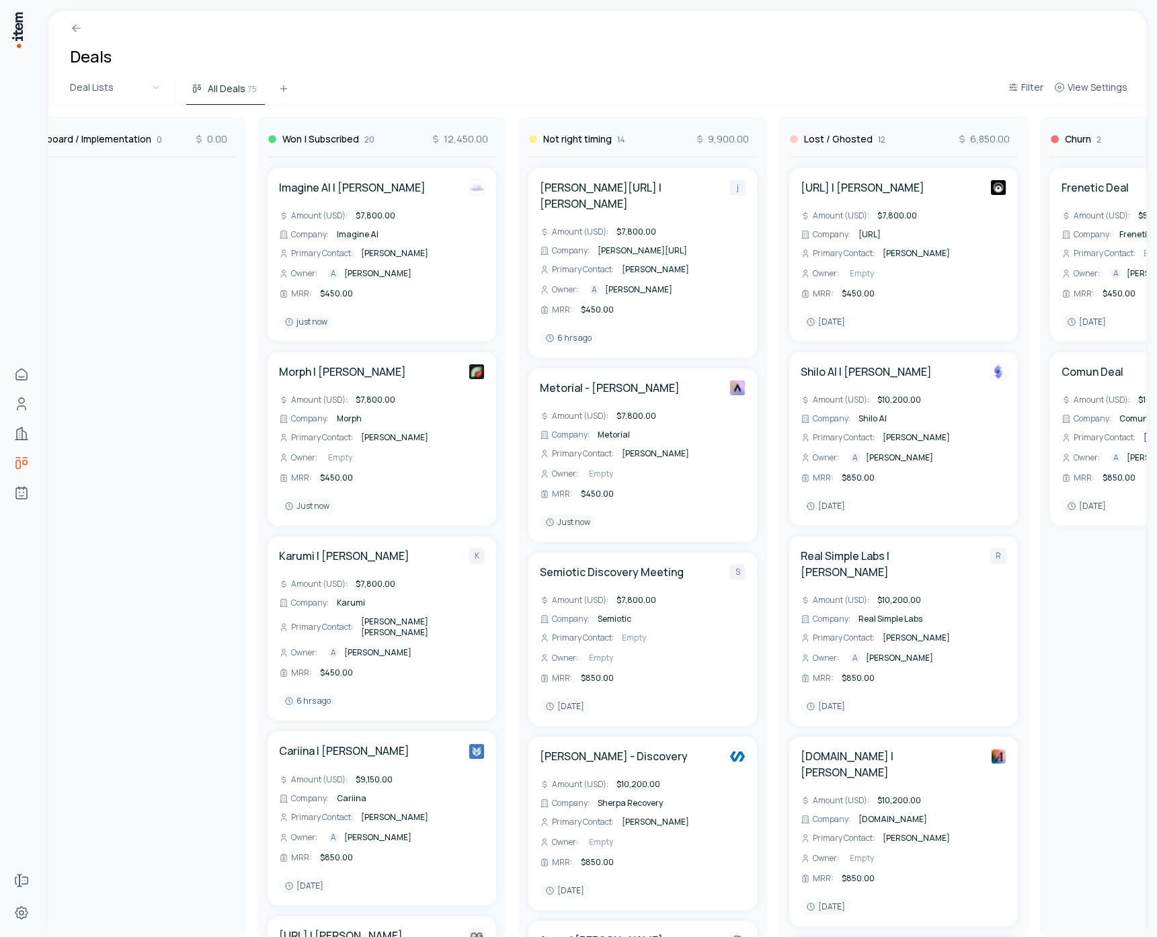
scroll to position [0, 1757]
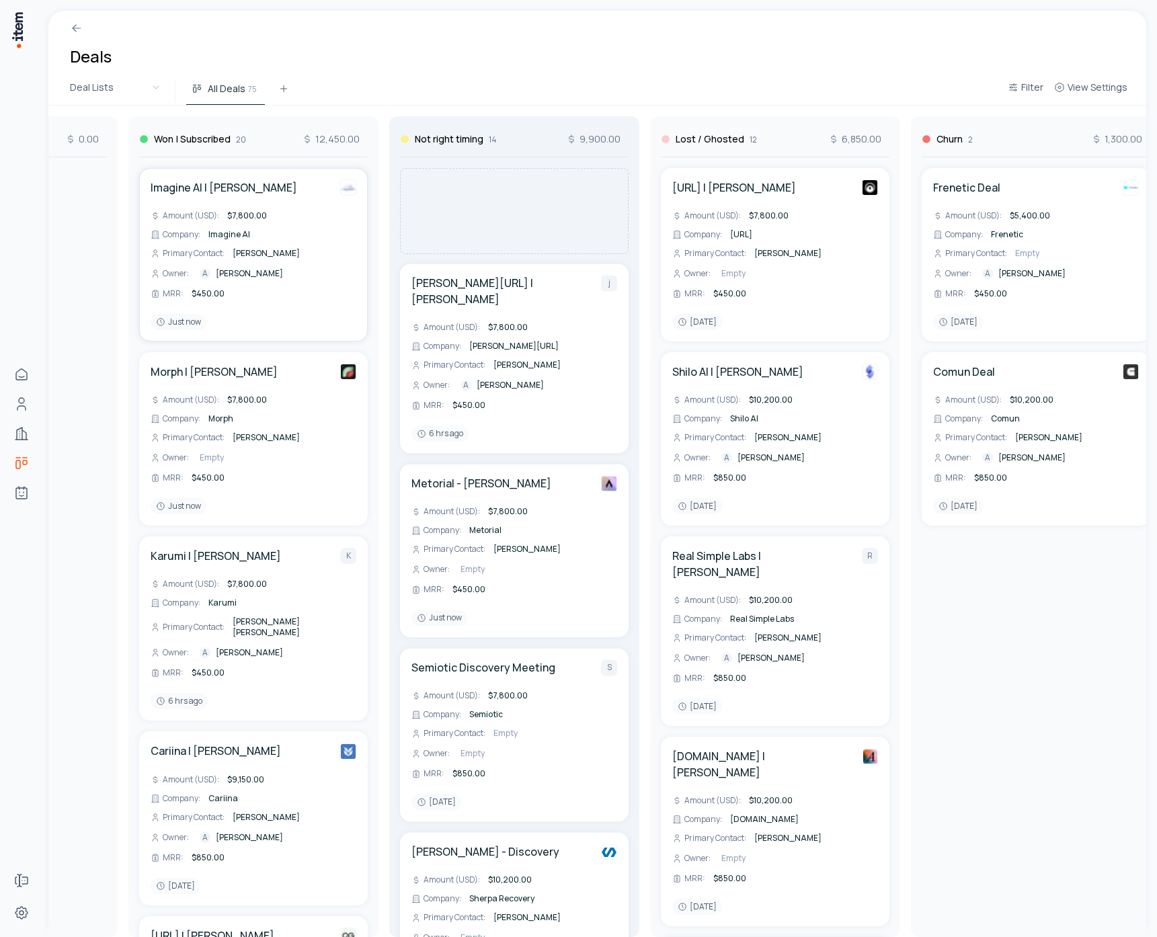
drag, startPoint x: 283, startPoint y: 217, endPoint x: 551, endPoint y: 225, distance: 267.7
drag, startPoint x: 270, startPoint y: 247, endPoint x: 542, endPoint y: 250, distance: 272.3
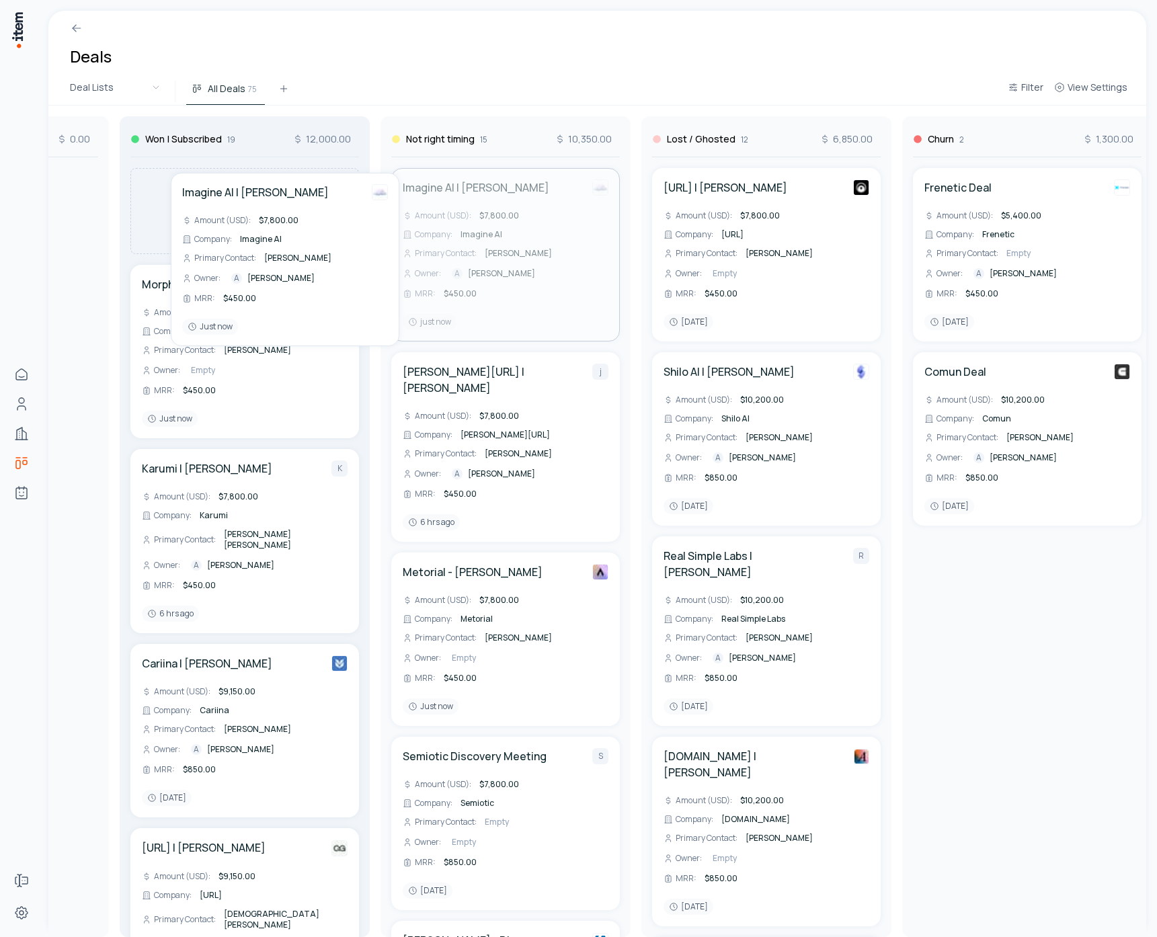
scroll to position [0, 1748]
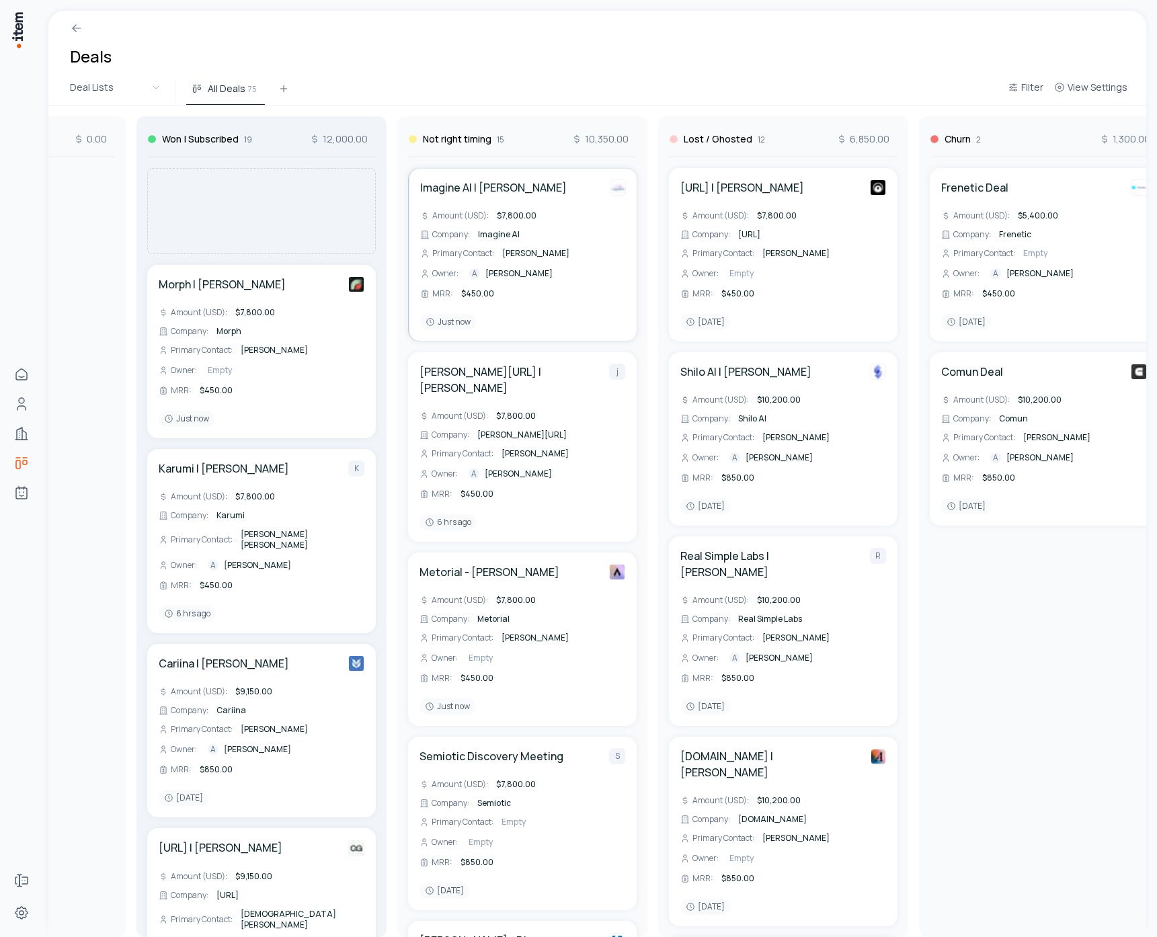
drag, startPoint x: 449, startPoint y: 217, endPoint x: 246, endPoint y: 220, distance: 203.1
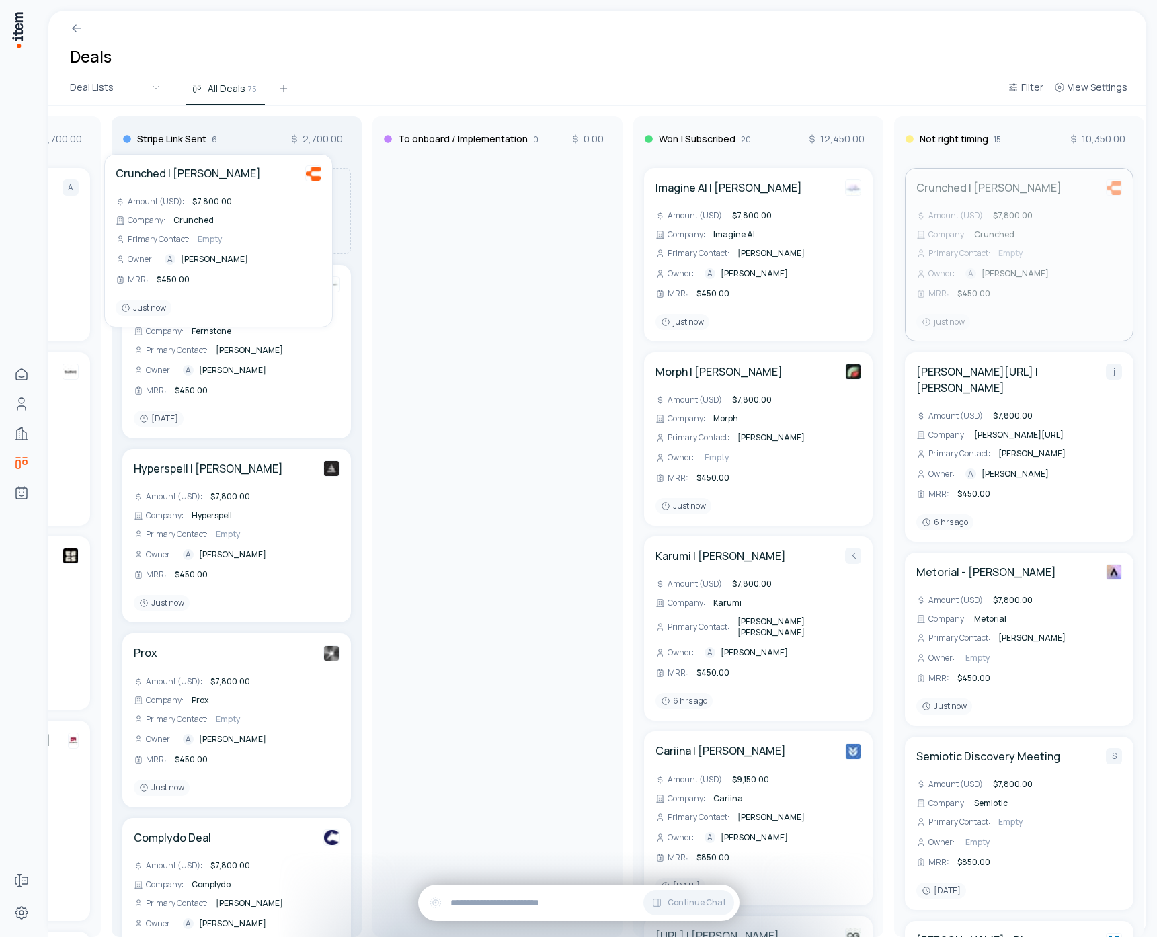
scroll to position [0, 1245]
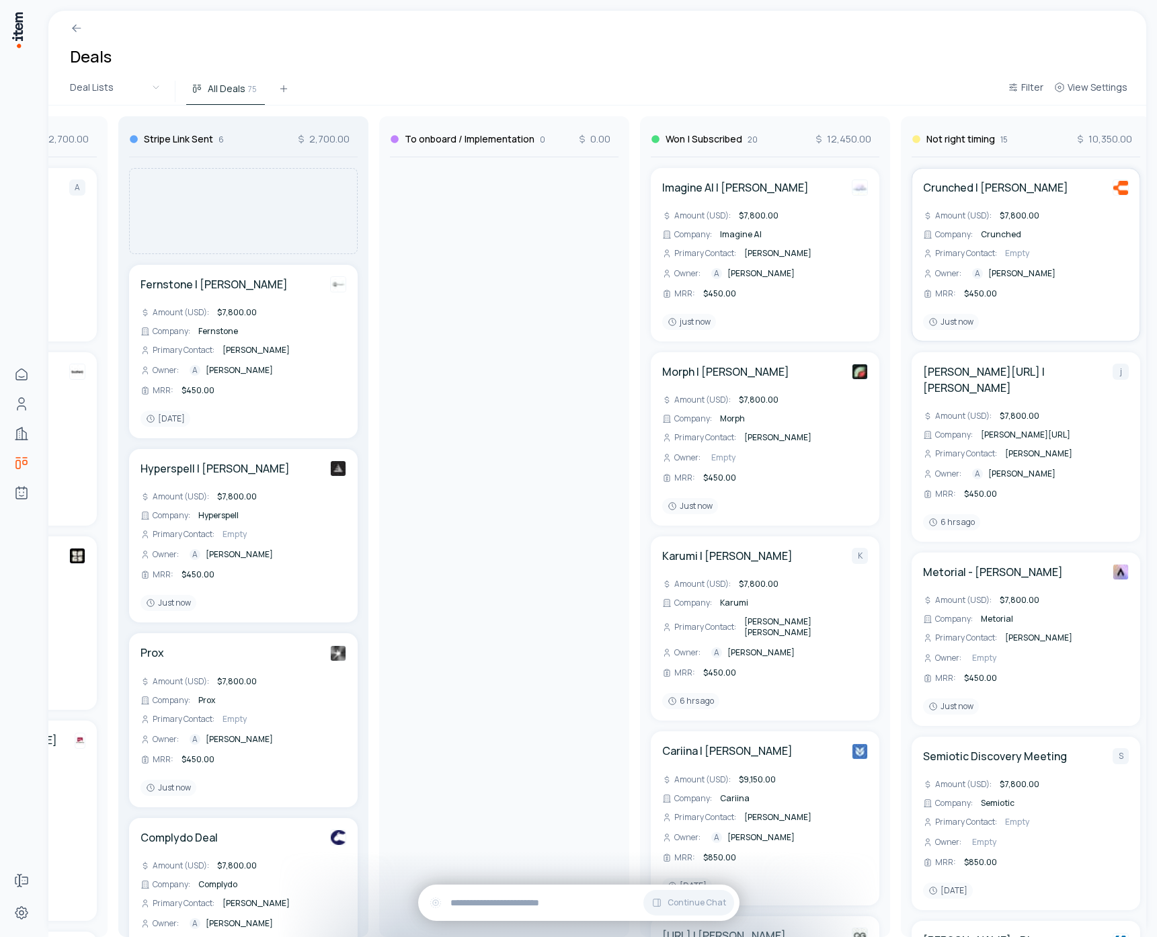
drag, startPoint x: 1003, startPoint y: 204, endPoint x: 270, endPoint y: 217, distance: 733.7
click at [270, 217] on div "To Contact 1 450.00 Bravi | [PERSON_NAME] Amount (USD) : $7,800.00 Company : Br…" at bounding box center [243, 522] width 2880 height 832
